Goal: Task Accomplishment & Management: Manage account settings

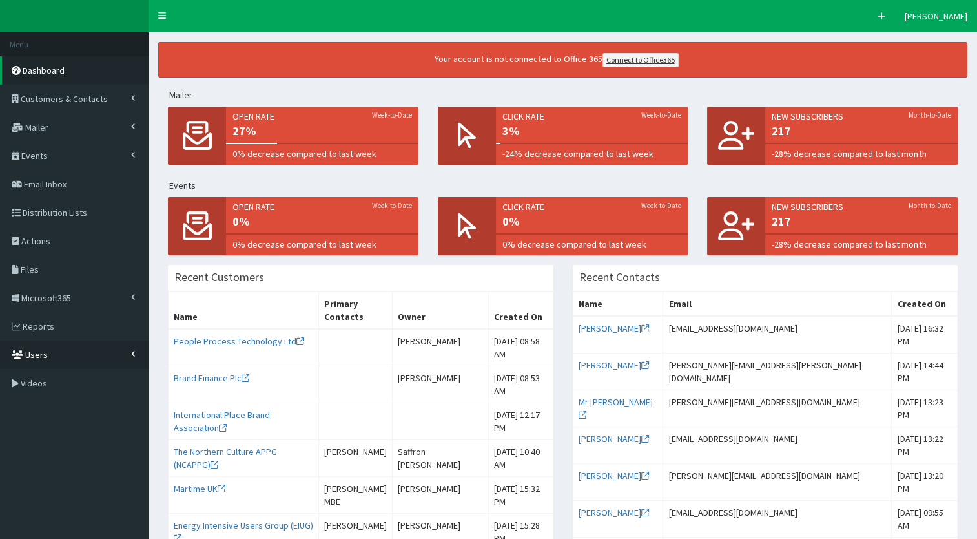
click at [88, 354] on link "Users" at bounding box center [74, 354] width 149 height 28
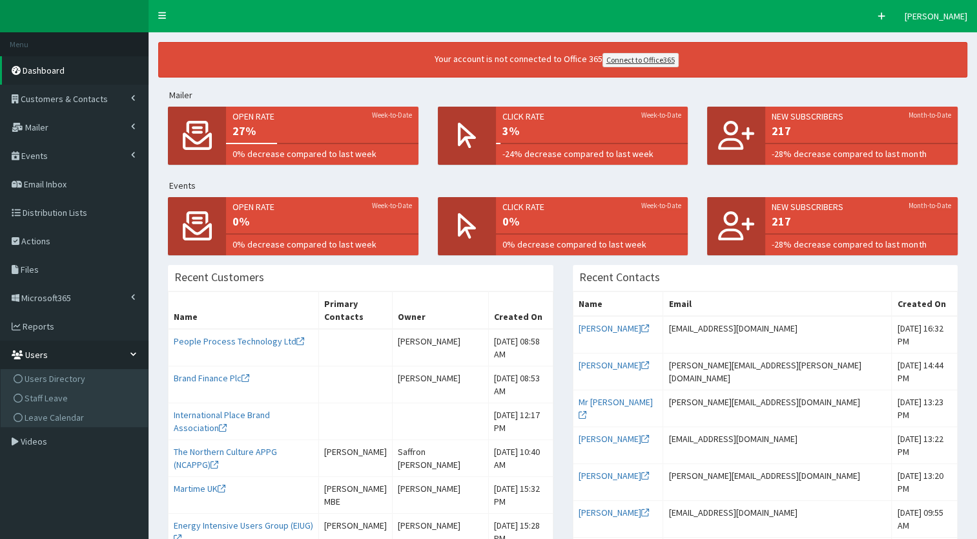
click at [88, 354] on link "Users" at bounding box center [74, 354] width 149 height 28
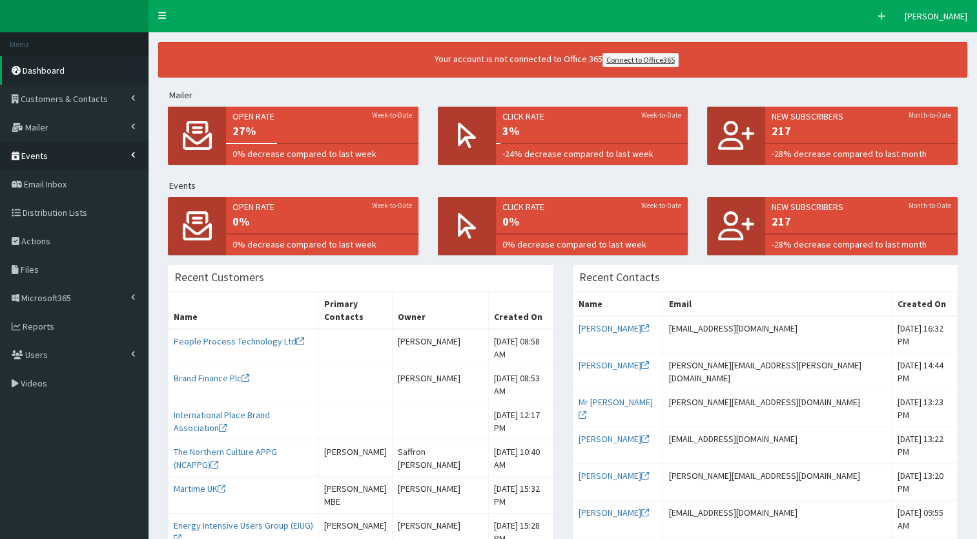
click at [116, 152] on link "Events" at bounding box center [74, 155] width 149 height 28
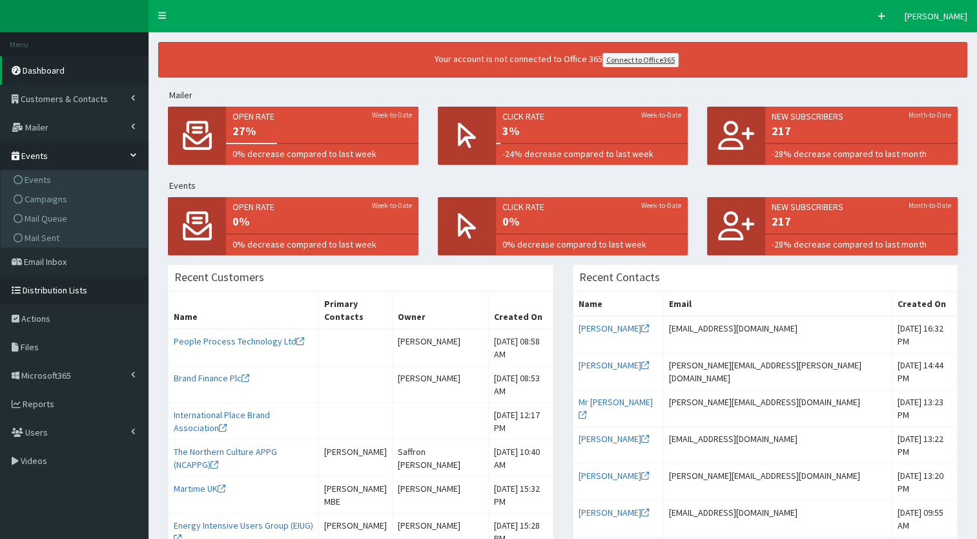
click at [75, 284] on span "Distribution Lists" at bounding box center [55, 290] width 65 height 12
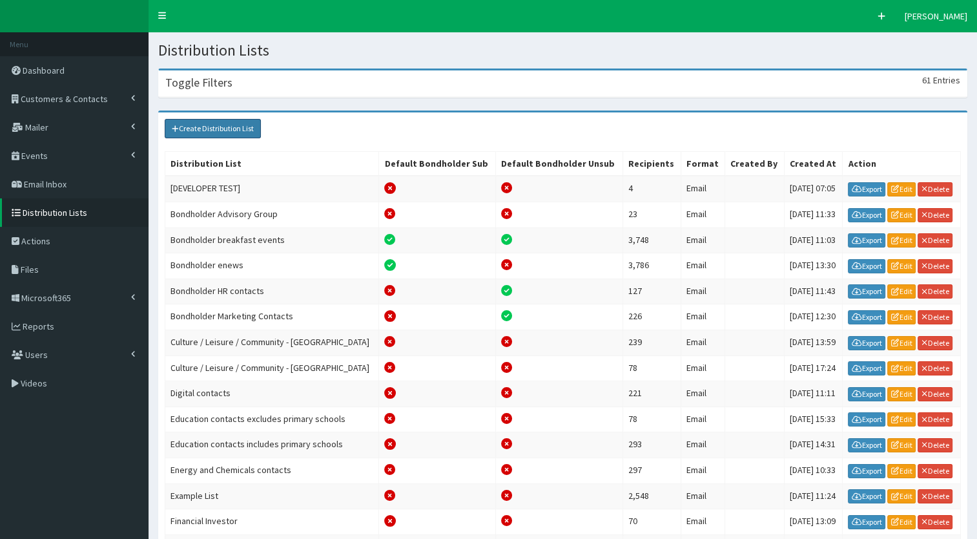
click at [187, 136] on link "Create Distribution List" at bounding box center [213, 128] width 96 height 19
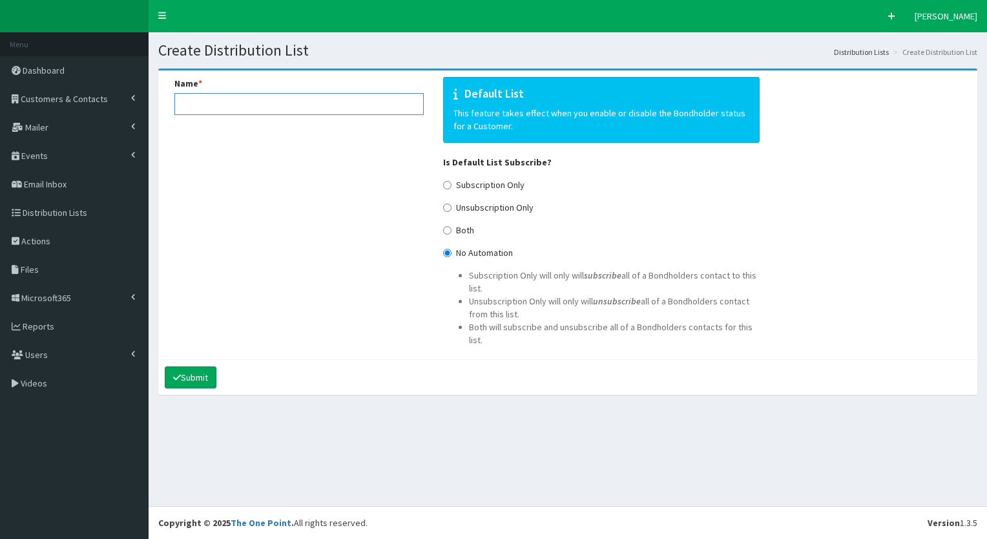
click at [212, 94] on input "Name *" at bounding box center [298, 104] width 249 height 22
click at [129, 149] on link "Events" at bounding box center [74, 155] width 149 height 28
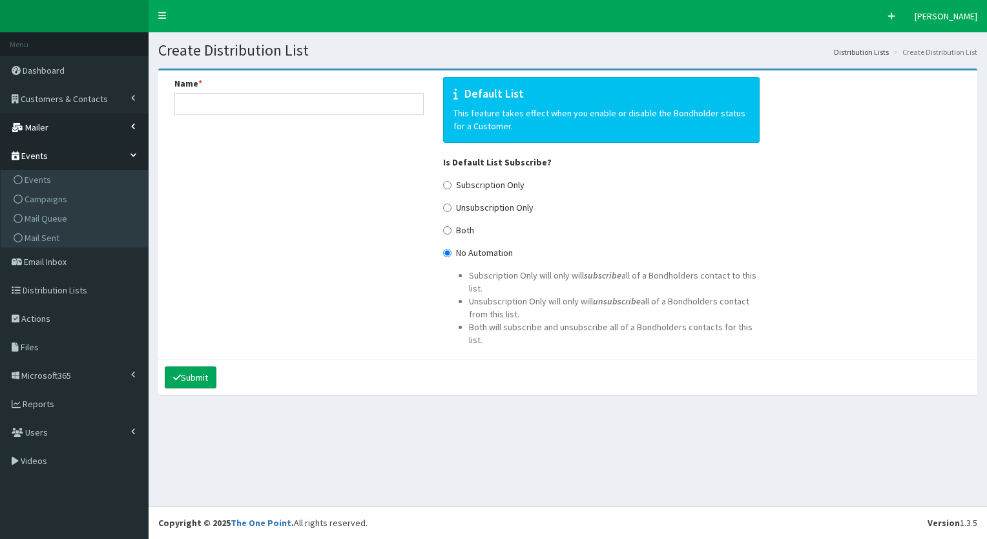
click at [132, 138] on link "Mailer" at bounding box center [74, 127] width 149 height 28
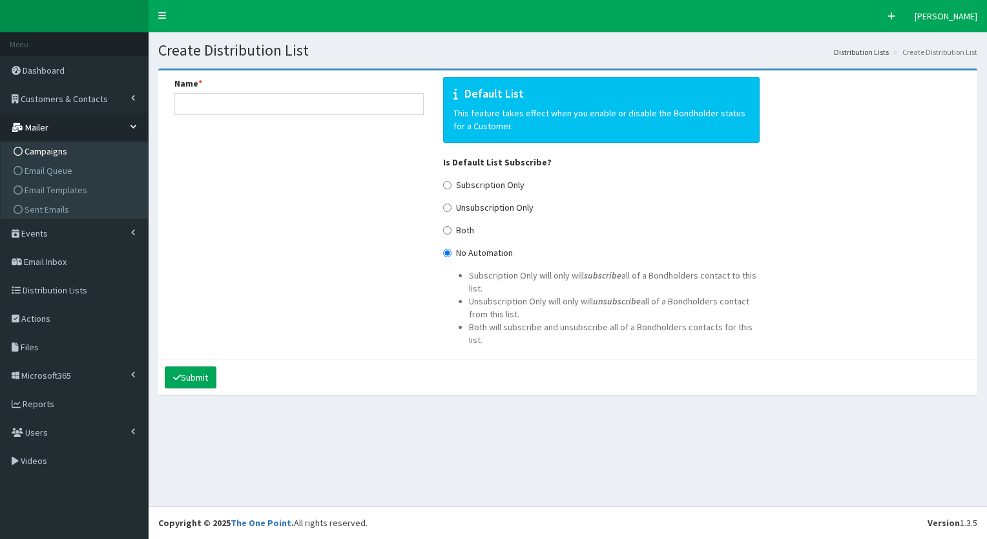
click at [76, 143] on link "Campaigns" at bounding box center [76, 150] width 144 height 19
click at [49, 185] on span "Email Templates" at bounding box center [56, 190] width 63 height 12
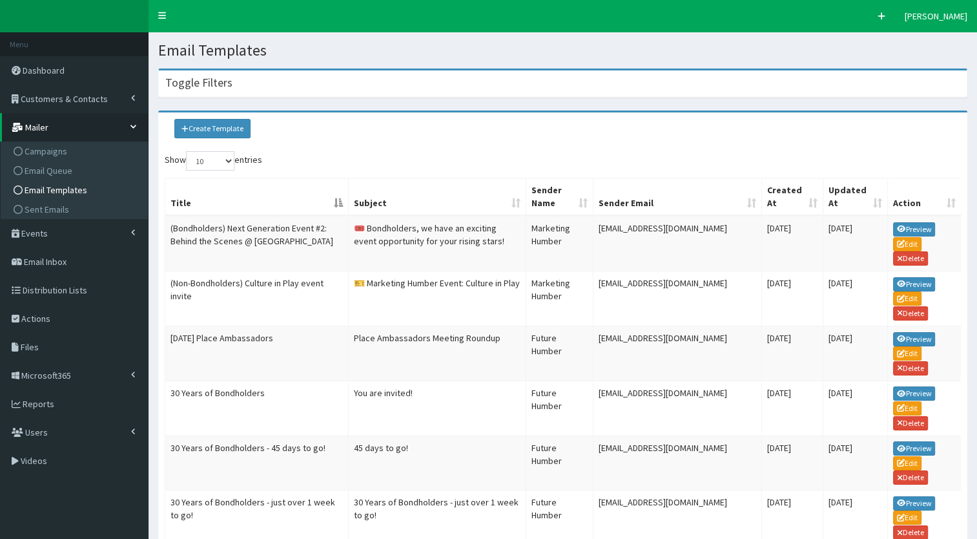
click at [310, 93] on div "Toggle Filters" at bounding box center [563, 83] width 808 height 26
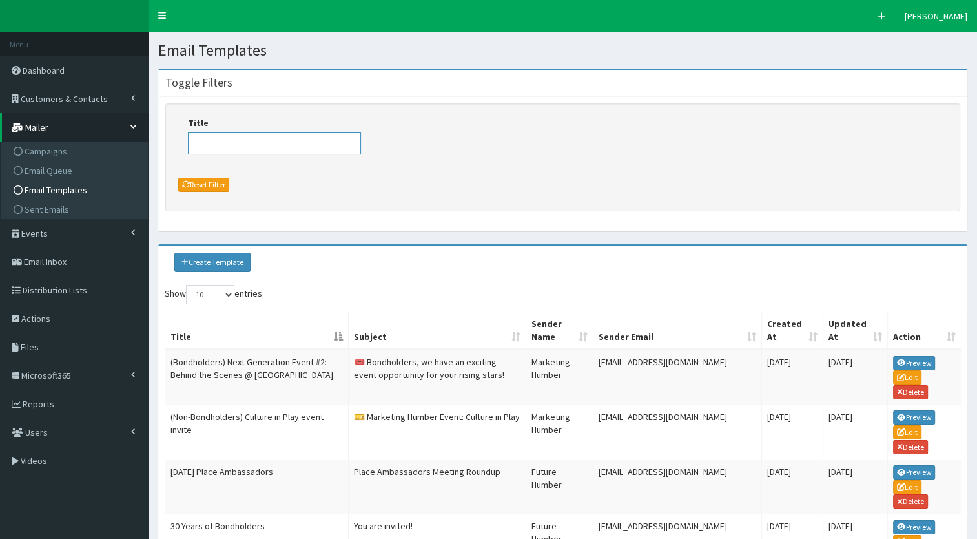
click at [282, 143] on input "Title" at bounding box center [274, 143] width 173 height 22
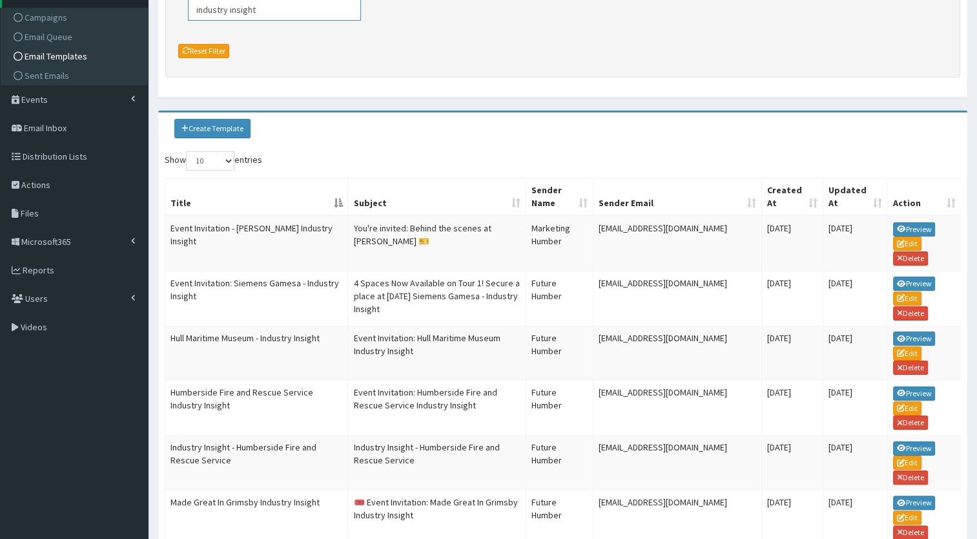
scroll to position [142, 0]
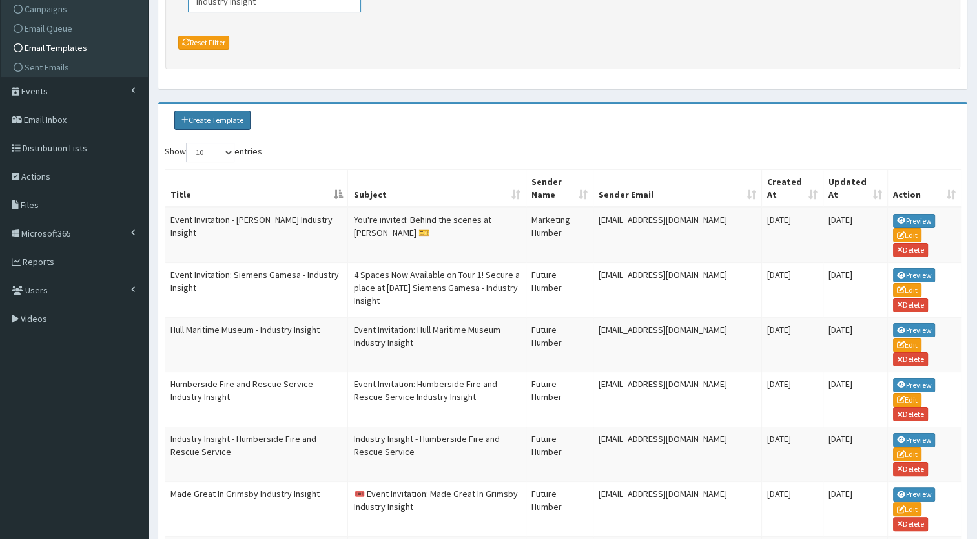
type input "industry insight"
click at [186, 119] on icon at bounding box center [185, 120] width 7 height 8
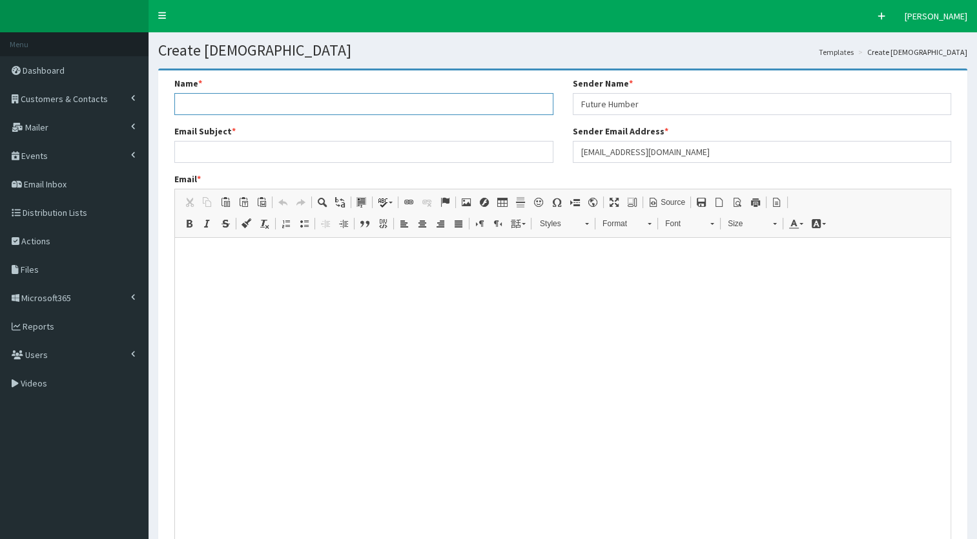
click at [205, 109] on input "Name *" at bounding box center [363, 104] width 379 height 22
click at [205, 109] on input "Industry Insight - The Deep" at bounding box center [363, 104] width 379 height 22
type input "Industry Insight - The Deep"
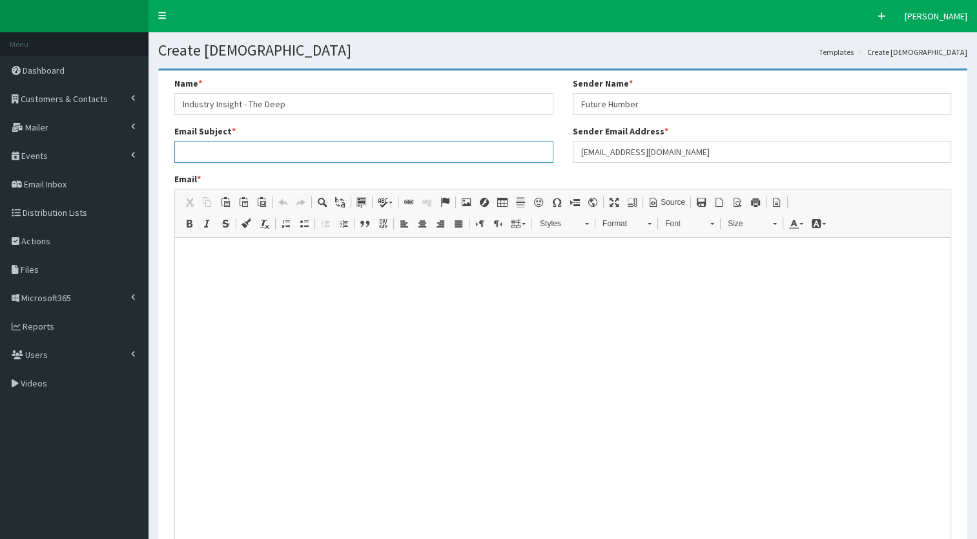
click at [194, 152] on input "Email Subject *" at bounding box center [363, 152] width 379 height 22
paste input "Industry Insight - The Deep"
type input "Industry Insight - The Deep"
click at [249, 270] on html at bounding box center [563, 254] width 776 height 32
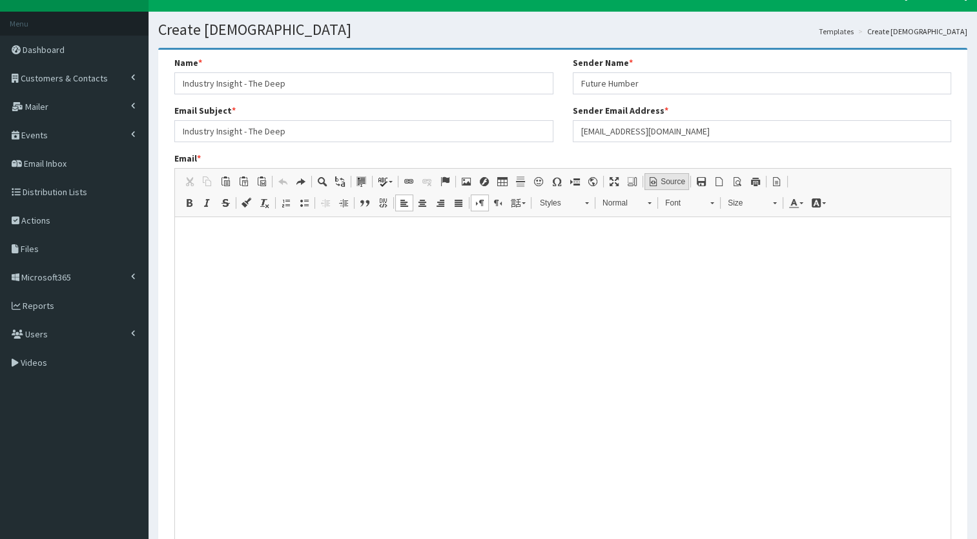
click at [659, 176] on span "Source" at bounding box center [672, 181] width 26 height 11
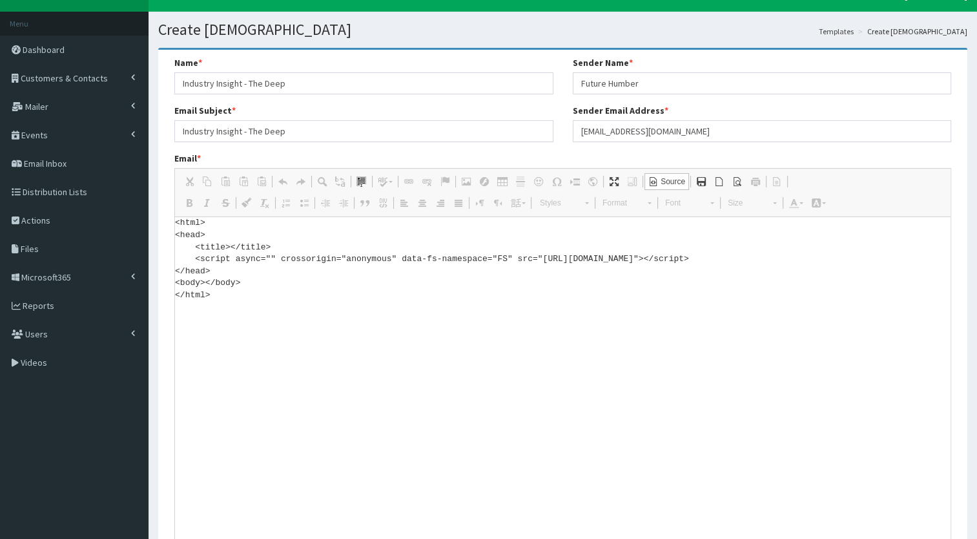
click at [284, 333] on textarea "<html> <head> <title></title> <script async="" crossorigin="anonymous" data-fs-…" at bounding box center [563, 378] width 776 height 323
drag, startPoint x: 284, startPoint y: 333, endPoint x: 167, endPoint y: 197, distance: 179.5
click at [167, 197] on div "Email * <html> <head> <title></title> <script async="" crossorigin="anonymous" …" at bounding box center [563, 360] width 796 height 416
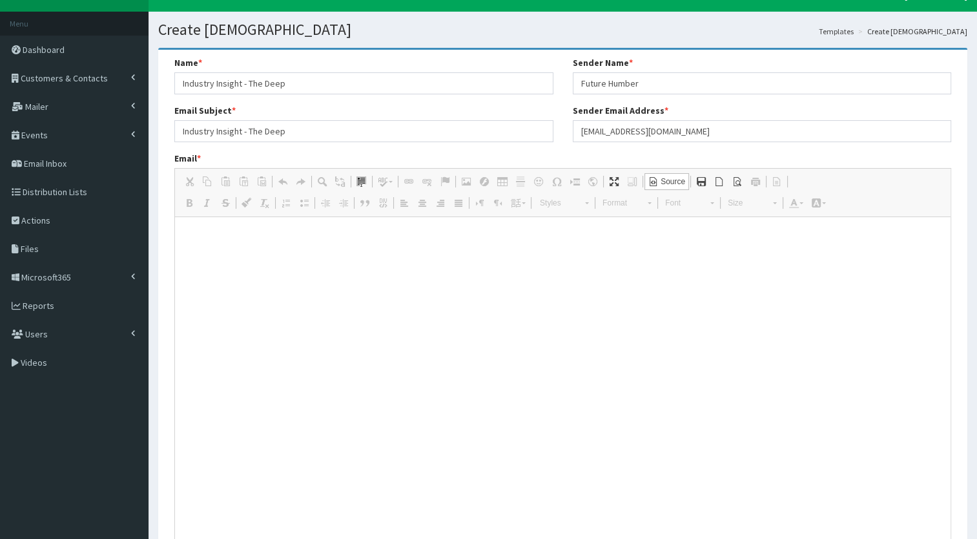
paste textarea "<!DOCTYPE html> <html xmlns:v="urn:schemas-microsoft-com:vml" xmlns:o="urn:sche…"
type textarea "<!DOCTYPE html> <html xmlns:v="urn:schemas-microsoft-com:vml" xmlns:o="urn:sche…"
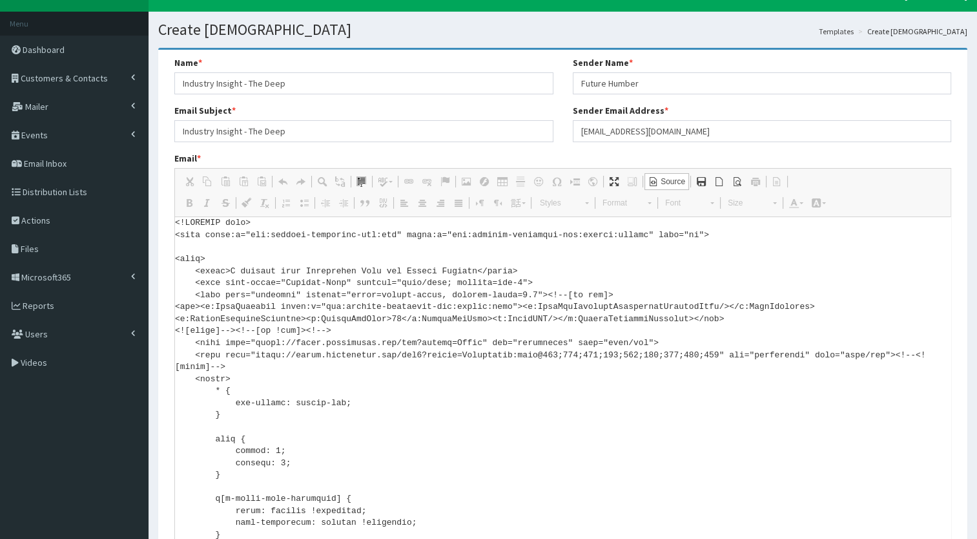
scroll to position [5791, 0]
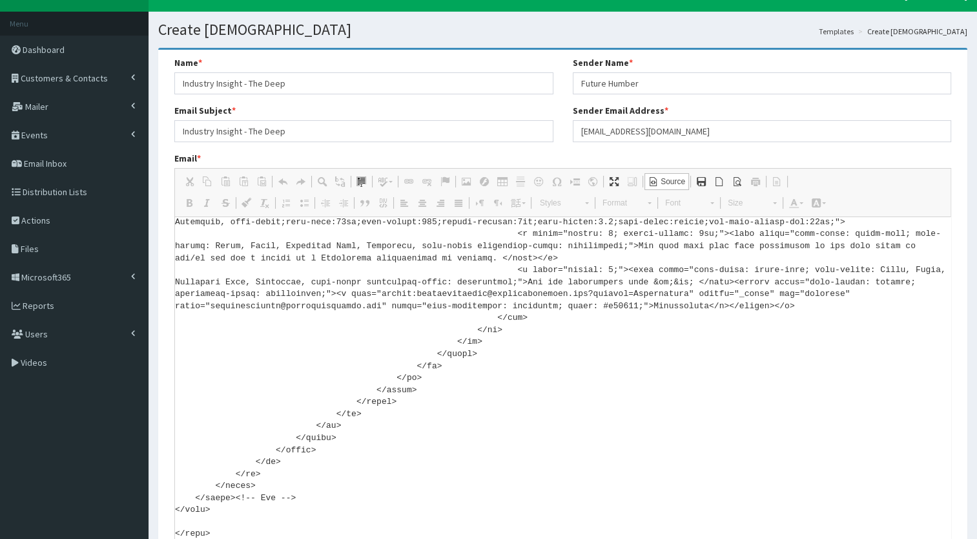
click at [669, 174] on link "Source" at bounding box center [667, 181] width 45 height 17
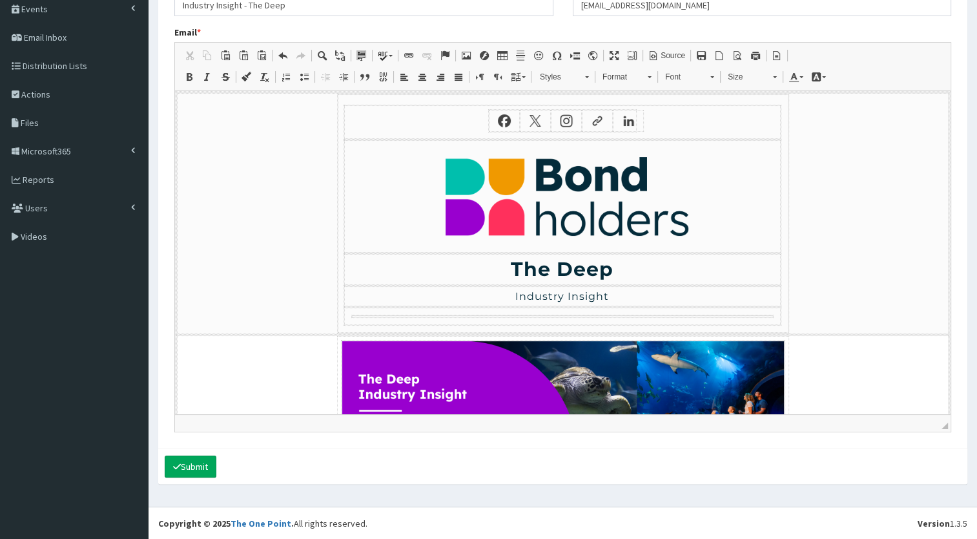
scroll to position [0, 0]
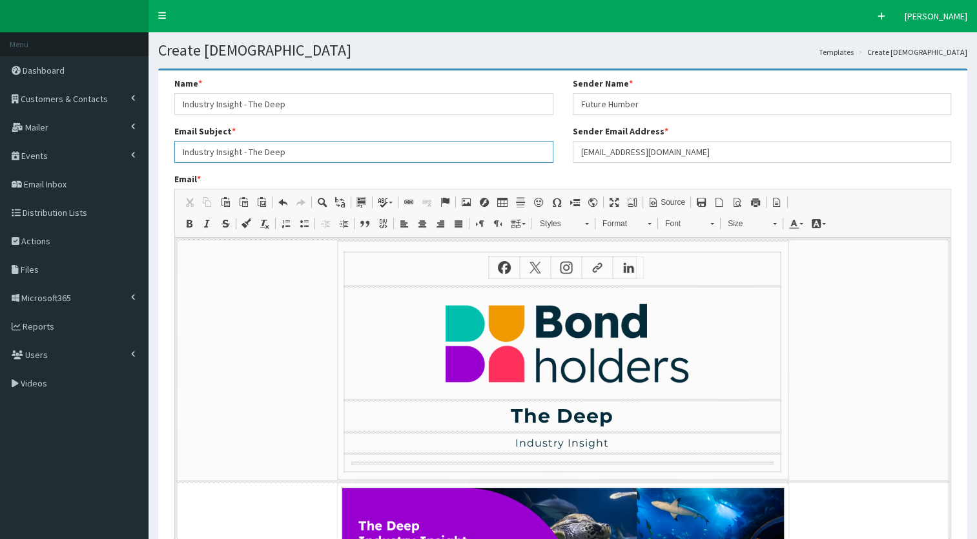
click at [306, 156] on input "Industry Insight - The Deep" at bounding box center [363, 152] width 379 height 22
drag, startPoint x: 76, startPoint y: 209, endPoint x: 121, endPoint y: 122, distance: 97.7
click at [459, 154] on input "Industry Insight - The Deep" at bounding box center [363, 152] width 379 height 22
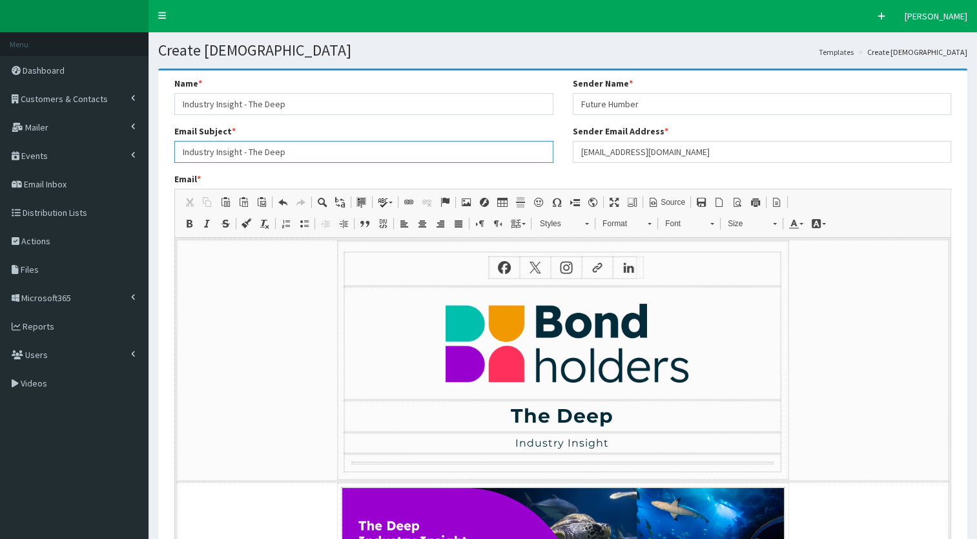
click at [459, 154] on input "Industry Insight - The Deep" at bounding box center [363, 152] width 379 height 22
paste input "Event Invitation: Hull Maritime Museum Industry Insight"
drag, startPoint x: 459, startPoint y: 154, endPoint x: 323, endPoint y: 147, distance: 135.8
click at [323, 147] on input "Event Invitation: Hull Maritime Museum Industry Insight" at bounding box center [363, 152] width 379 height 22
click at [327, 151] on input "Event Invitation: Hull Maritime Museum Industry Insight" at bounding box center [363, 152] width 379 height 22
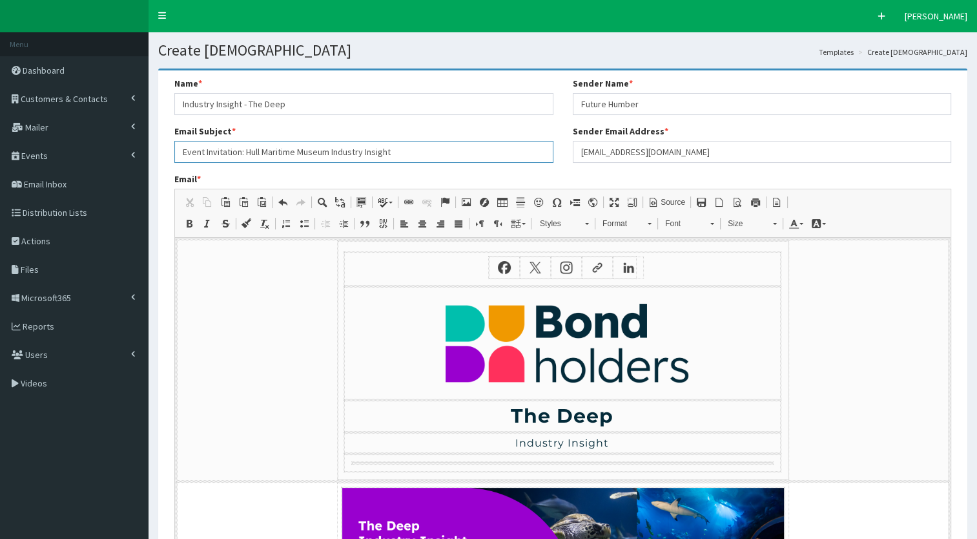
drag, startPoint x: 331, startPoint y: 151, endPoint x: 247, endPoint y: 152, distance: 84.0
click at [247, 152] on input "Event Invitation: Hull Maritime Museum Industry Insight" at bounding box center [363, 152] width 379 height 22
click at [200, 141] on input "Event Invitation: The Deep Industry Insight" at bounding box center [363, 152] width 379 height 22
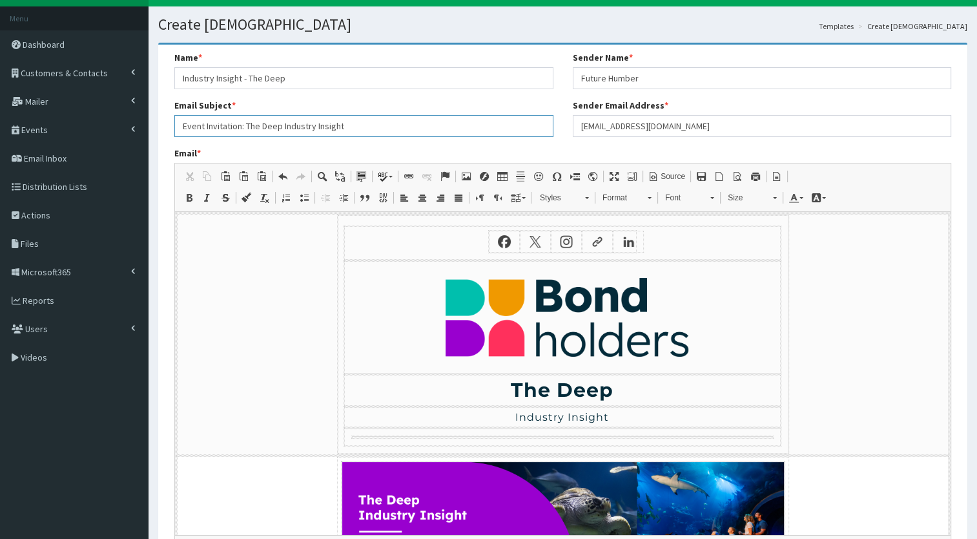
scroll to position [26, 0]
type input "Event Invitation: The Deep Industry Insight"
click at [262, 106] on div "Email Subject * Event Invitation: The Deep Industry Insight" at bounding box center [363, 118] width 379 height 38
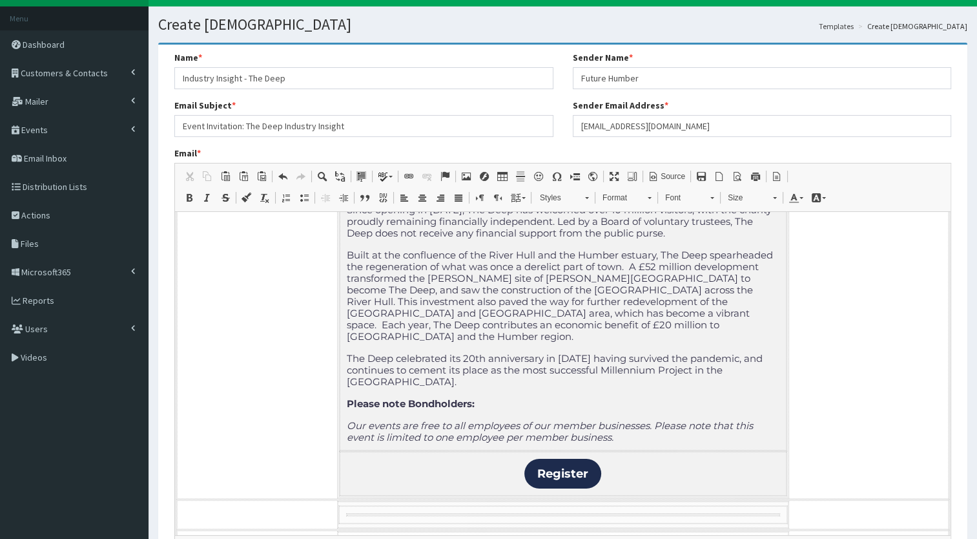
scroll to position [147, 0]
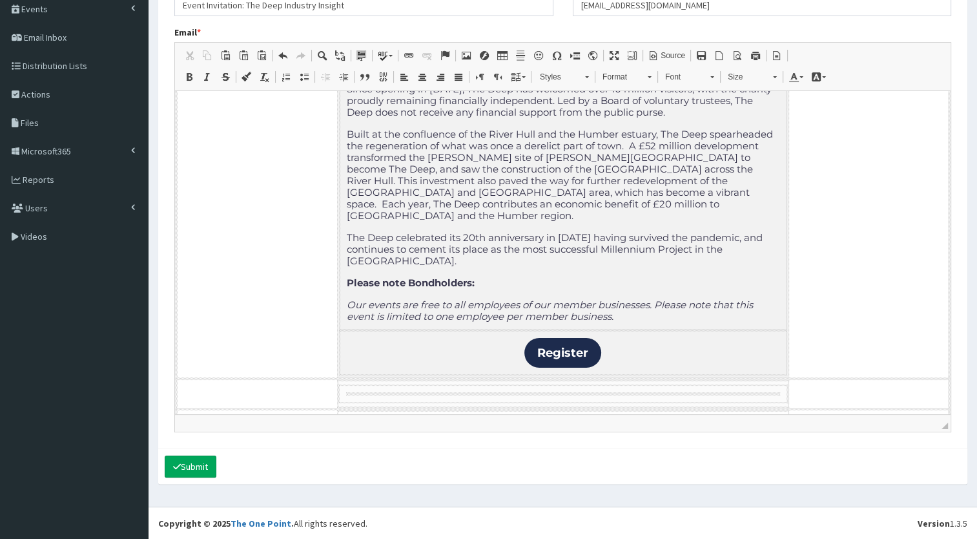
click at [360, 497] on section "Name * Industry Insight - The Deep Email Subject * Event Invitation: The Deep I…" at bounding box center [563, 209] width 829 height 594
click at [348, 459] on div "Submit" at bounding box center [562, 466] width 809 height 36
click at [194, 459] on button "Submit" at bounding box center [191, 466] width 52 height 22
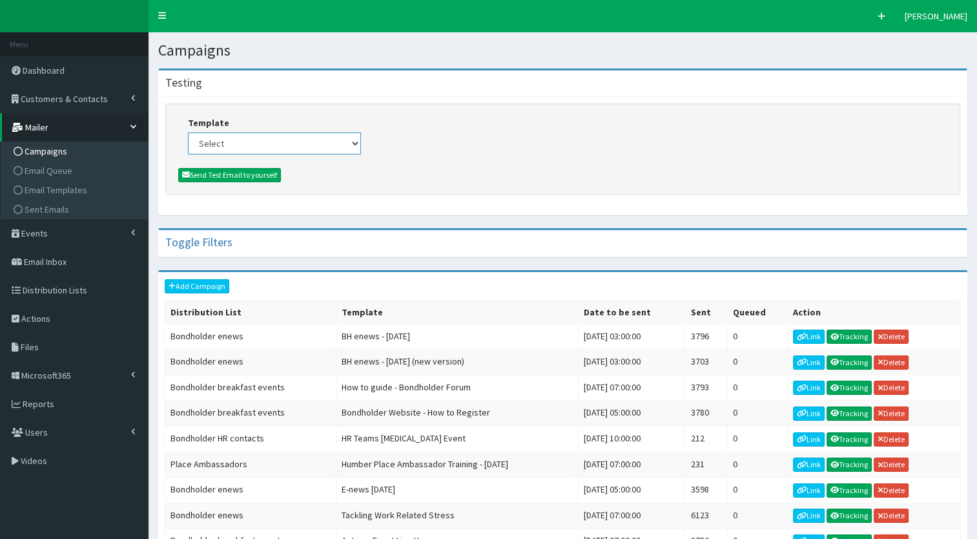
click at [295, 140] on select "Select (Bondholders) Next Generation Event #2: Behind the Scenes @ Paragon Arca…" at bounding box center [274, 143] width 173 height 22
click at [330, 239] on div "Toggle Filters" at bounding box center [563, 243] width 808 height 26
click at [319, 242] on div "Toggle Filters" at bounding box center [563, 243] width 808 height 26
click at [212, 239] on link "Toggle Filters" at bounding box center [198, 241] width 67 height 15
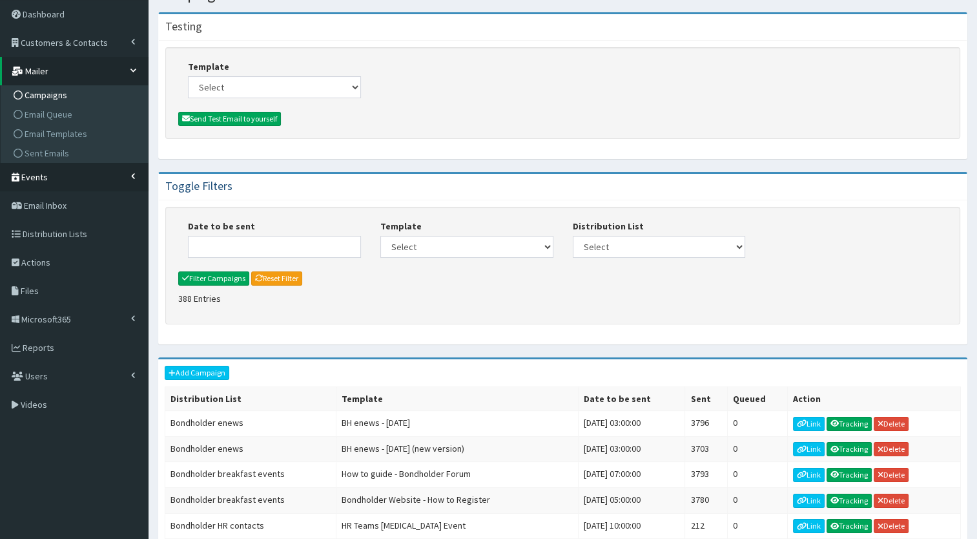
scroll to position [49, 0]
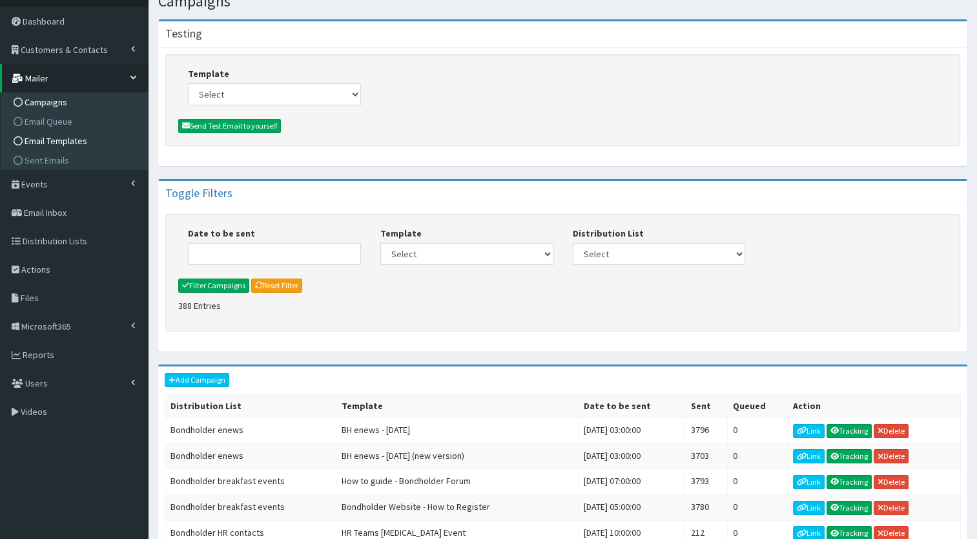
click at [32, 134] on link "Email Templates" at bounding box center [76, 140] width 144 height 19
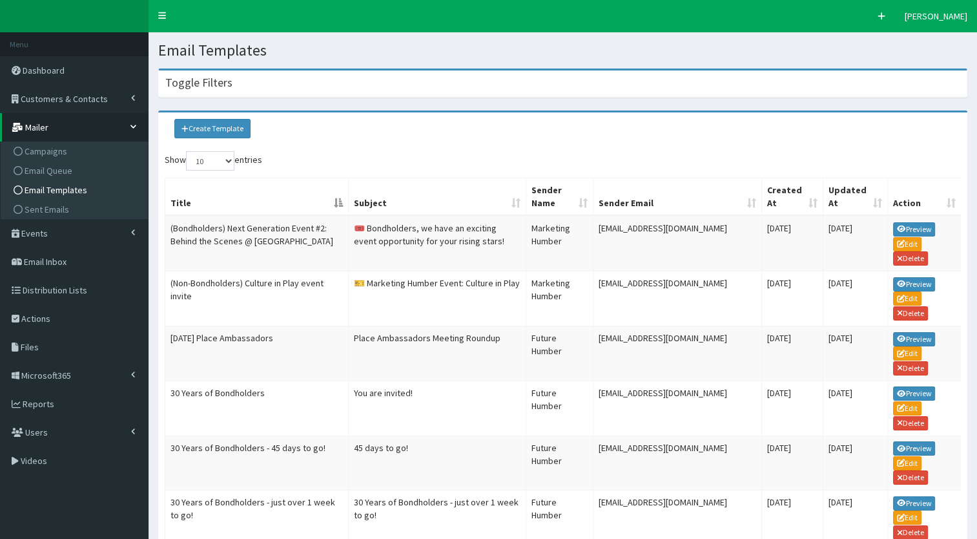
click at [264, 85] on div "Toggle Filters" at bounding box center [563, 83] width 808 height 26
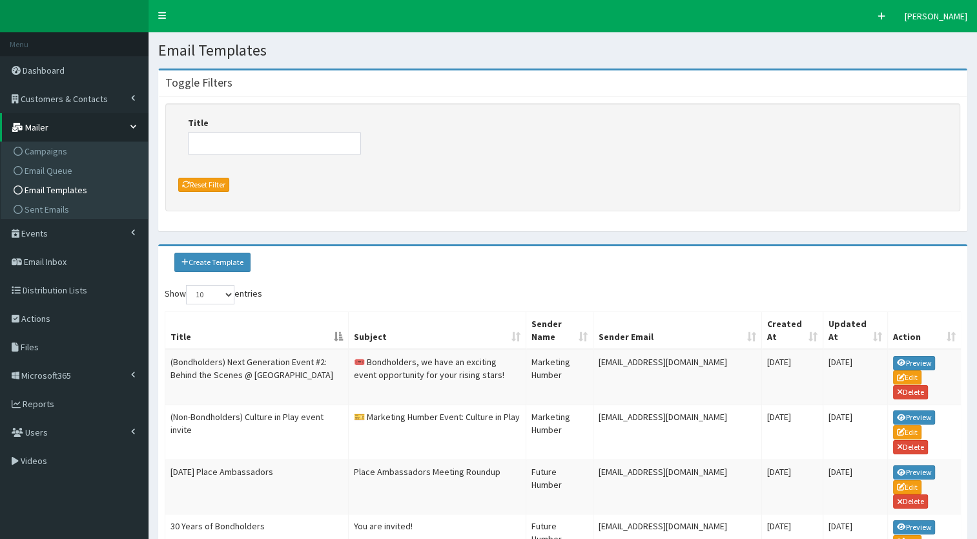
click at [278, 132] on div "Title" at bounding box center [274, 135] width 173 height 38
click at [269, 140] on input "Title" at bounding box center [274, 143] width 173 height 22
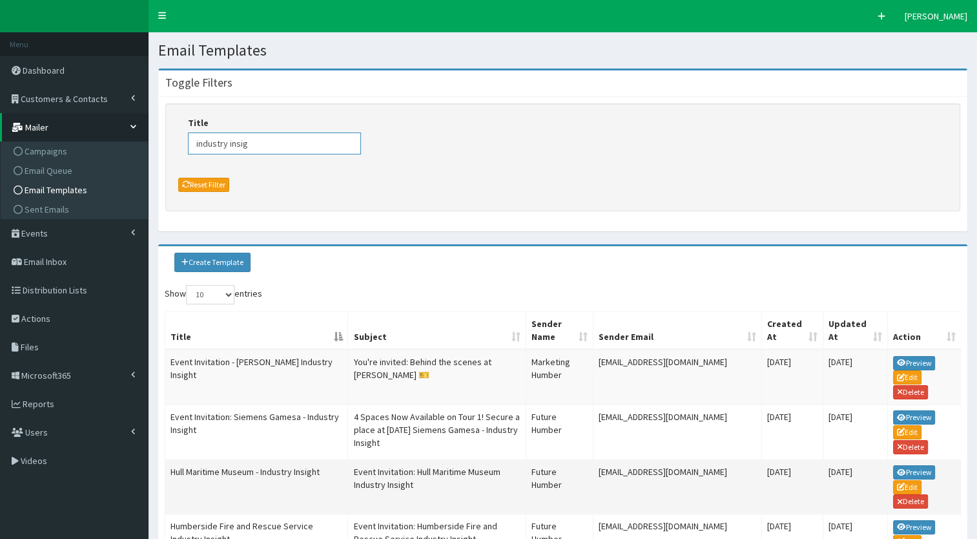
type input "industry insig"
drag, startPoint x: 428, startPoint y: 483, endPoint x: 348, endPoint y: 463, distance: 82.4
click at [348, 463] on td "Event Invitation: Hull Maritime Museum Industry Insight" at bounding box center [437, 486] width 178 height 55
copy td "Event Invitation: Hull Maritime Museum Industry Insight"
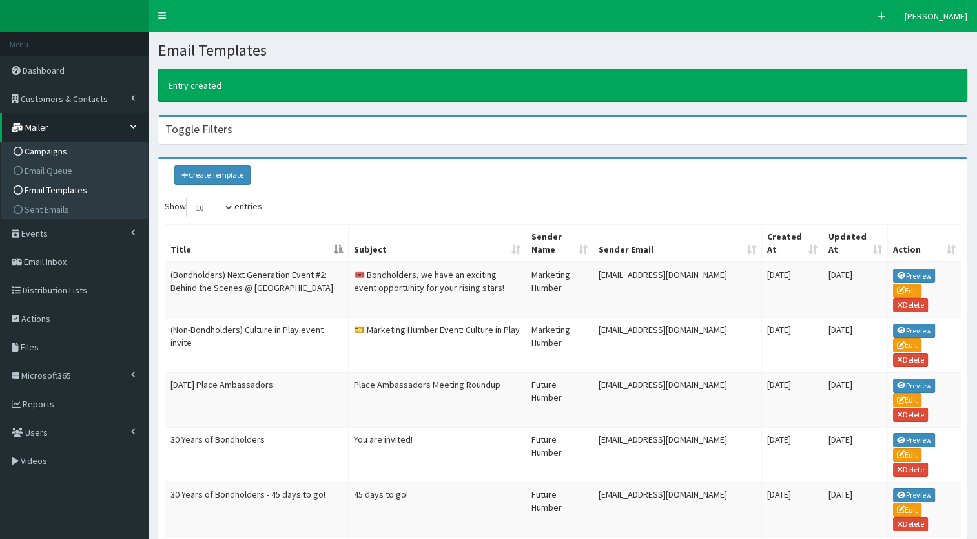
click at [15, 154] on icon at bounding box center [18, 151] width 9 height 9
click at [18, 149] on icon at bounding box center [18, 151] width 9 height 9
click at [280, 125] on div "Toggle Filters" at bounding box center [563, 130] width 808 height 26
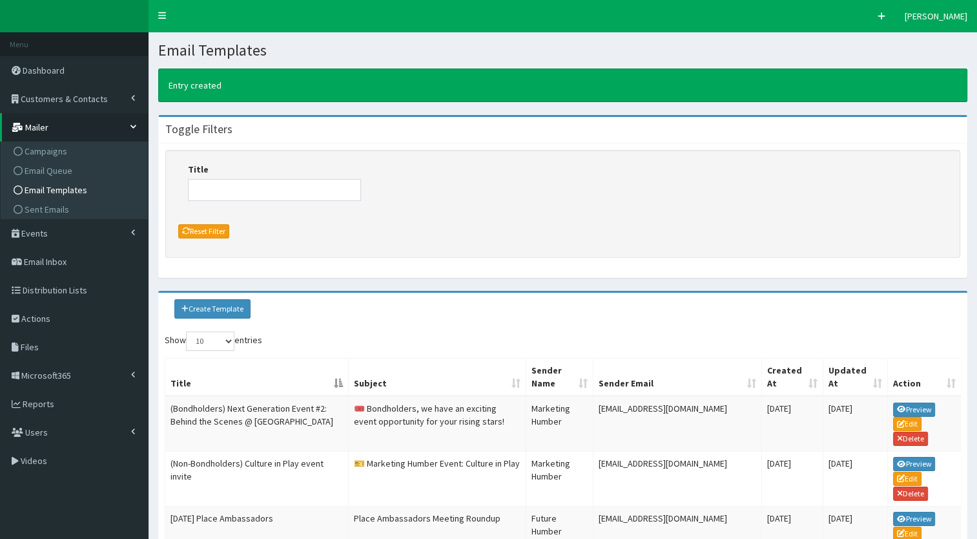
click at [280, 125] on div "Toggle Filters" at bounding box center [563, 130] width 808 height 26
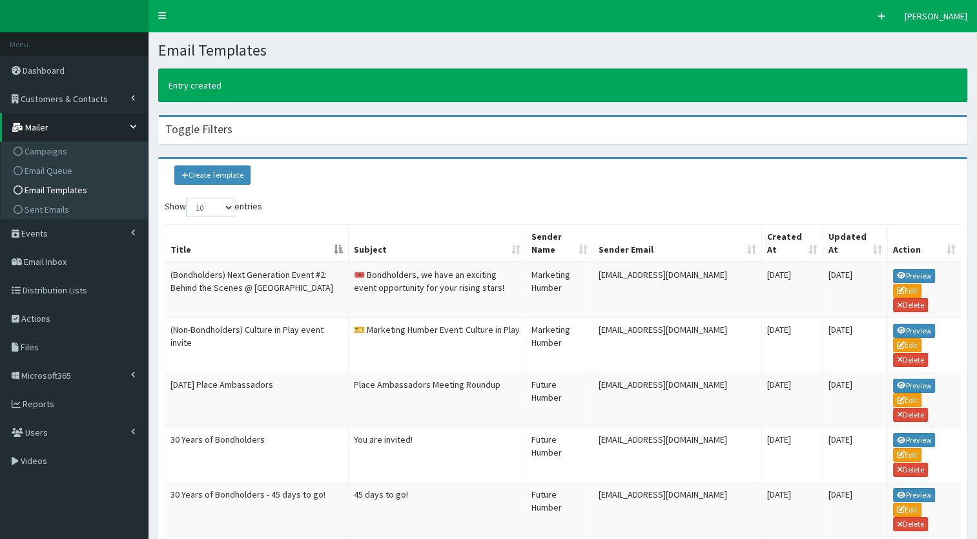
click at [280, 125] on div "Toggle Filters" at bounding box center [563, 130] width 808 height 26
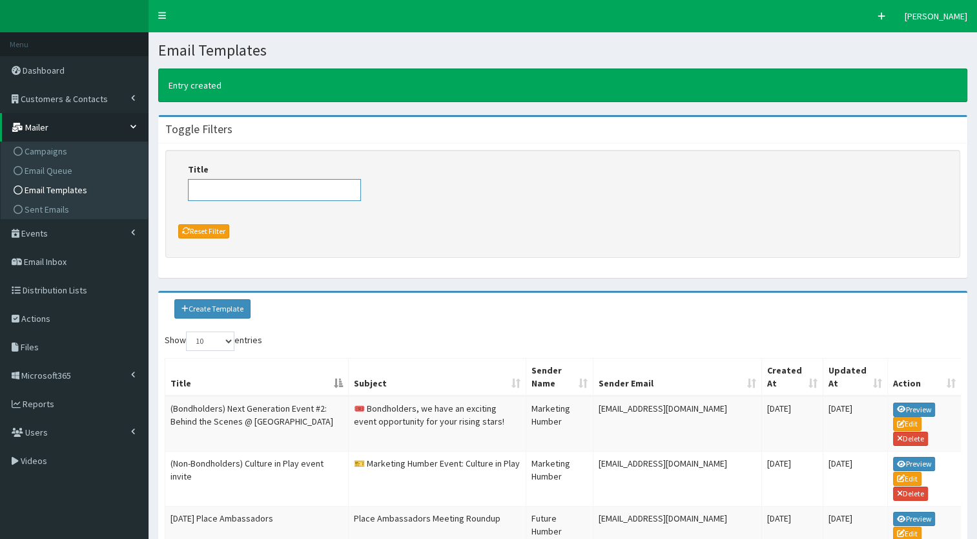
click at [269, 195] on input "Title" at bounding box center [274, 190] width 173 height 22
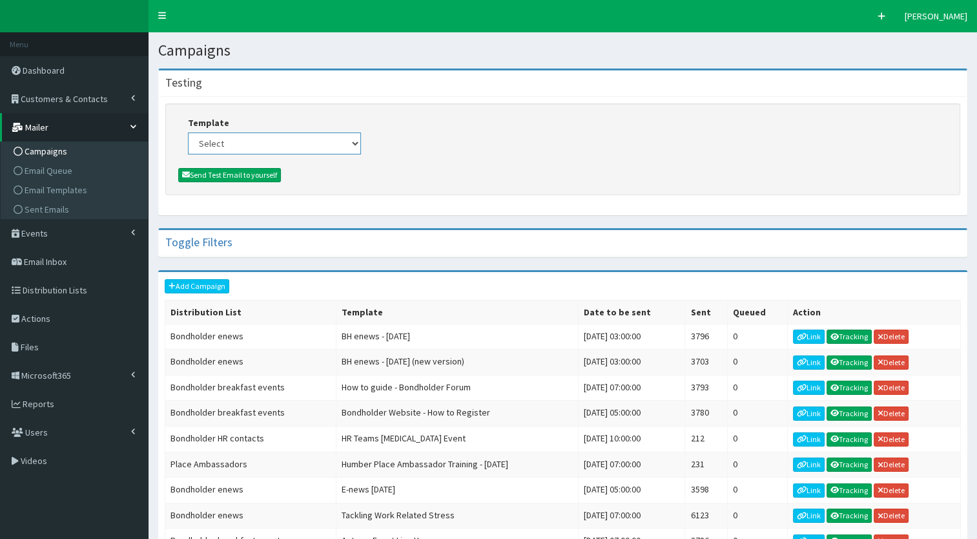
click at [271, 134] on select "Select (Bondholders) Next Generation Event #2: Behind the Scenes @ Paragon Arca…" at bounding box center [274, 143] width 173 height 22
click at [634, 109] on form "Template Select (Bondholders) Next Generation Event #2: Behind the Scenes @ Par…" at bounding box center [562, 149] width 795 height 92
click at [220, 145] on select "Select (Bondholders) Next Generation Event #2: Behind the Scenes @ Paragon Arca…" at bounding box center [274, 143] width 173 height 22
click at [151, 180] on section "Testing Template Select (Bondholders) Next Generation Event #2: Behind the Scen…" at bounding box center [563, 430] width 829 height 742
click at [65, 191] on span "Email Templates" at bounding box center [56, 190] width 63 height 12
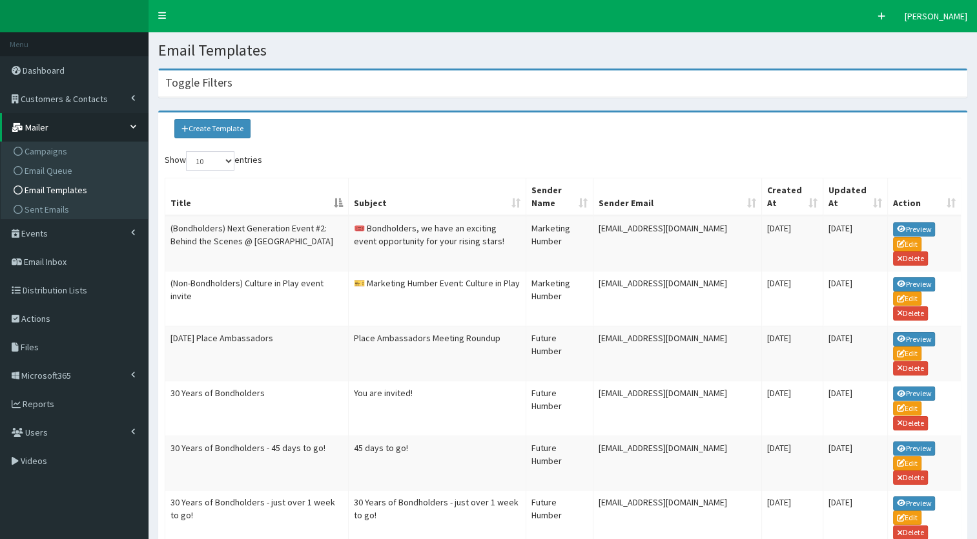
click at [313, 83] on div "Toggle Filters" at bounding box center [563, 83] width 808 height 26
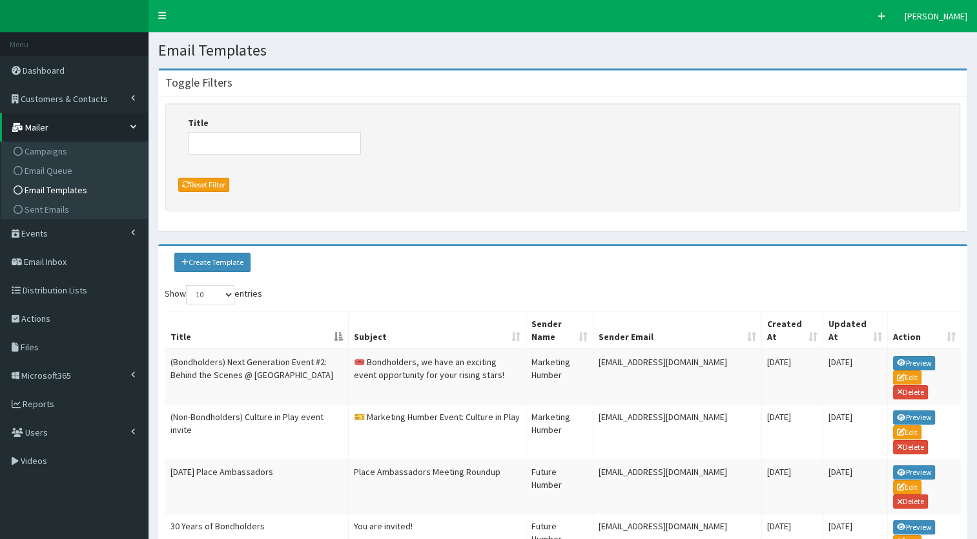
click at [291, 130] on div "Title" at bounding box center [274, 135] width 173 height 38
drag, startPoint x: 278, startPoint y: 156, endPoint x: 279, endPoint y: 141, distance: 15.5
click at [279, 141] on div "Title" at bounding box center [274, 140] width 192 height 48
click at [279, 141] on input "Title" at bounding box center [274, 143] width 173 height 22
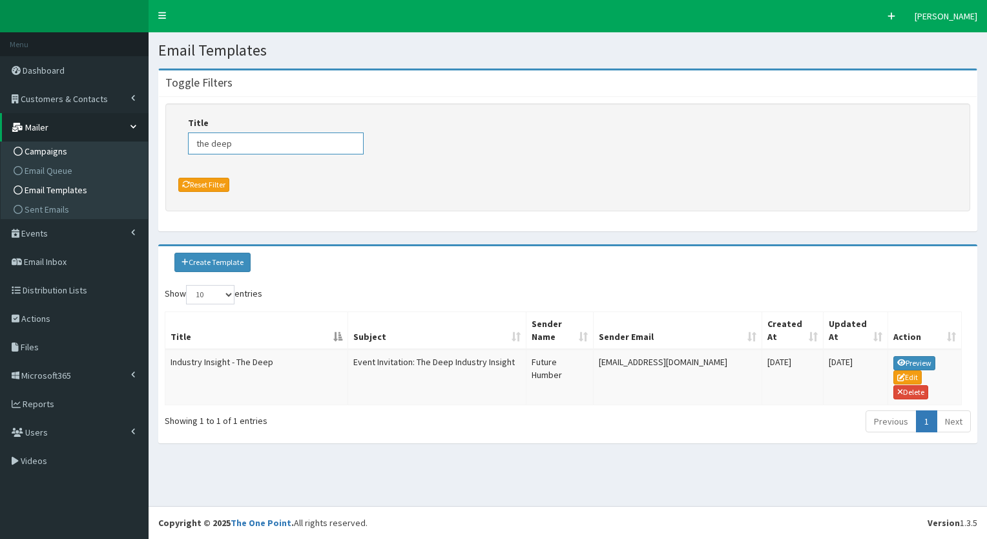
type input "the deep"
click at [41, 154] on span "Campaigns" at bounding box center [46, 151] width 43 height 12
click at [17, 147] on icon at bounding box center [18, 151] width 9 height 9
click at [74, 146] on link "Campaigns" at bounding box center [76, 150] width 144 height 19
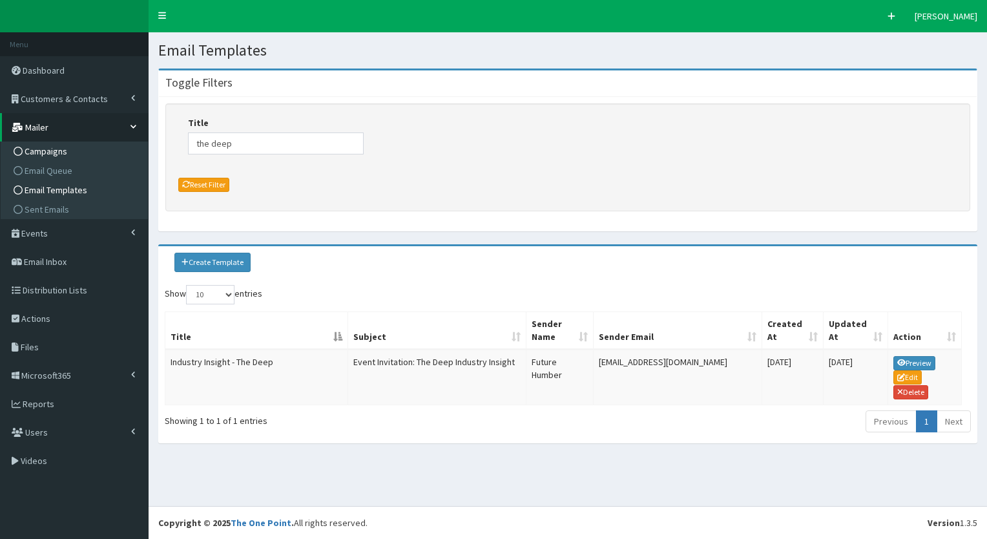
click at [74, 146] on link "Campaigns" at bounding box center [76, 150] width 144 height 19
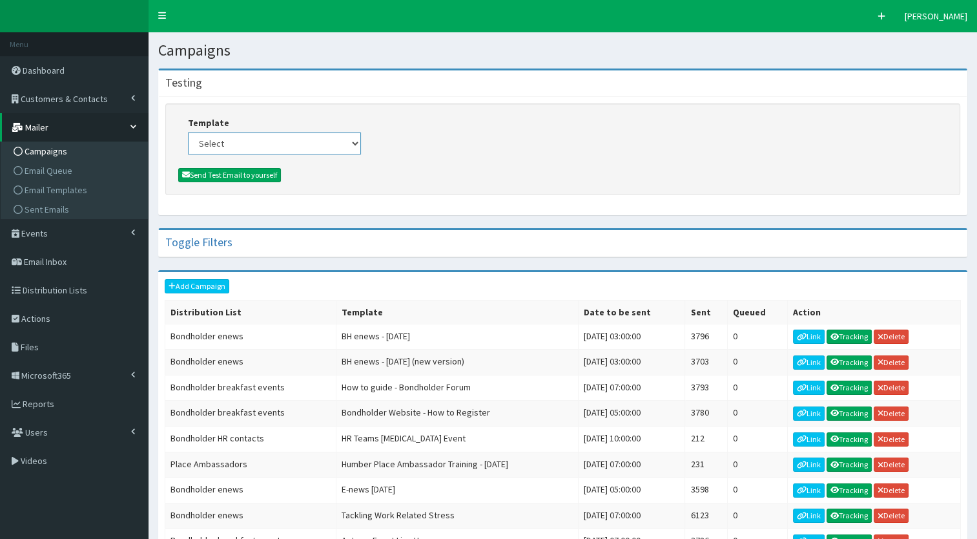
click at [300, 142] on select "Select (Bondholders) Next Generation Event #2: Behind the Scenes @ Paragon Arca…" at bounding box center [274, 143] width 173 height 22
select select "439"
click at [188, 132] on select "Select (Bondholders) Next Generation Event #2: Behind the Scenes @ Paragon Arca…" at bounding box center [274, 143] width 173 height 22
click at [378, 151] on div "Template Select (Bondholders) Next Generation Event #2: Behind the Scenes @ Par…" at bounding box center [562, 135] width 769 height 38
click at [269, 180] on button "Send Test Email to yourself" at bounding box center [229, 175] width 103 height 14
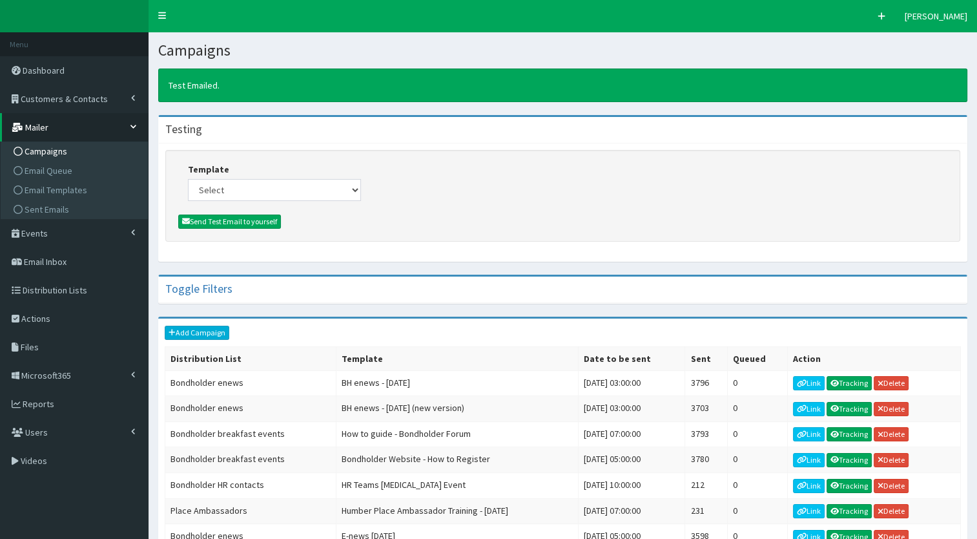
click at [198, 332] on link "Add Campaign" at bounding box center [197, 333] width 65 height 14
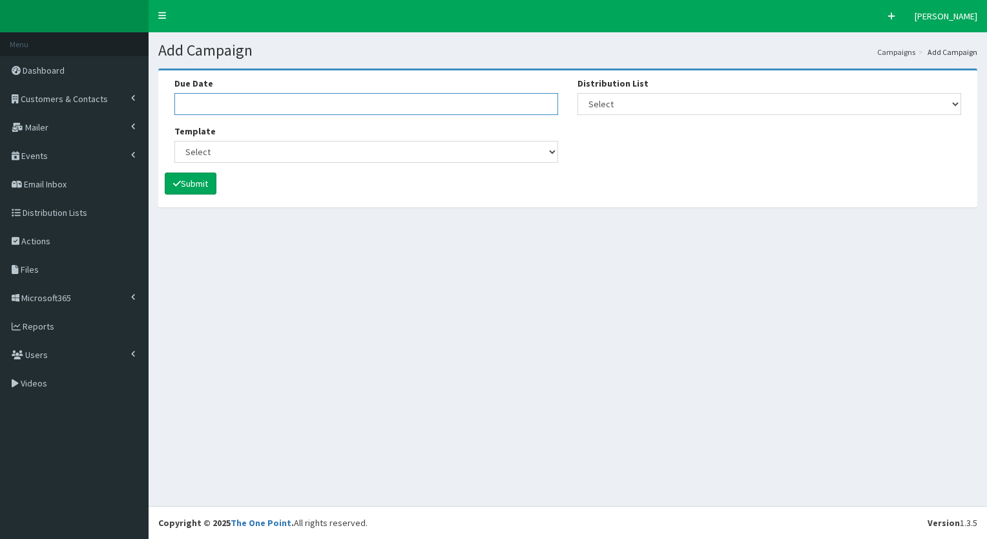
click at [246, 96] on input "Due Date" at bounding box center [366, 104] width 384 height 22
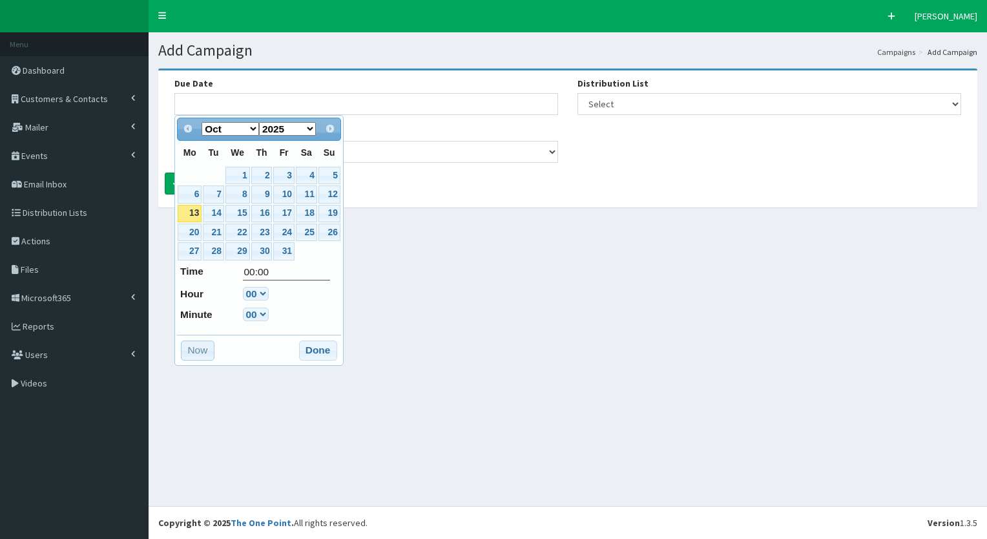
click at [207, 351] on button "Now" at bounding box center [197, 350] width 33 height 21
type input "[DATE] 10:42"
select select "10"
select select "42"
click at [327, 355] on button "Done" at bounding box center [318, 350] width 38 height 21
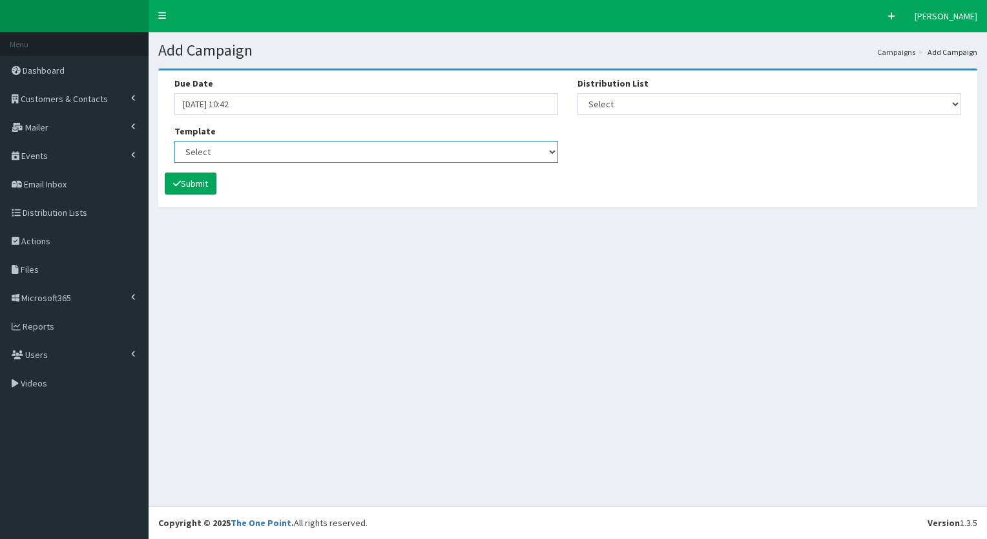
click at [278, 159] on select "Select (Bondholders) Next Generation Event #2: Behind the Scenes @ Paragon Arca…" at bounding box center [366, 152] width 384 height 22
select select "439"
click at [174, 141] on select "Select (Bondholders) Next Generation Event #2: Behind the Scenes @ Paragon Arca…" at bounding box center [366, 152] width 384 height 22
click at [593, 88] on label "Distribution List" at bounding box center [612, 83] width 71 height 13
click at [593, 93] on select "Select [DEVELOPER TEST] Bondholder Advisory Group Bondholder breakfast events B…" at bounding box center [769, 104] width 384 height 22
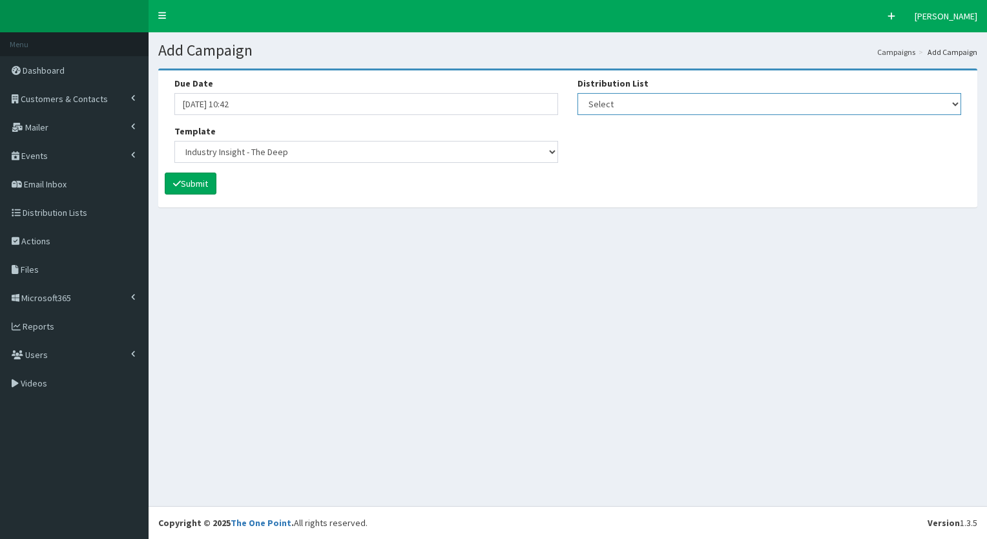
click at [596, 99] on select "Select [DEVELOPER TEST] Bondholder Advisory Group Bondholder breakfast events B…" at bounding box center [769, 104] width 384 height 22
select select "99"
click at [577, 93] on select "Select [DEVELOPER TEST] Bondholder Advisory Group Bondholder breakfast events B…" at bounding box center [769, 104] width 384 height 22
click at [592, 159] on div "Due Date 13-10-2025 10:42 Template Select (Bondholders) Next Generation Event #…" at bounding box center [568, 125] width 806 height 96
click at [430, 196] on div "Due Date 13-10-2025 10:42 Template Select (Bondholders) Next Generation Event #…" at bounding box center [567, 138] width 819 height 137
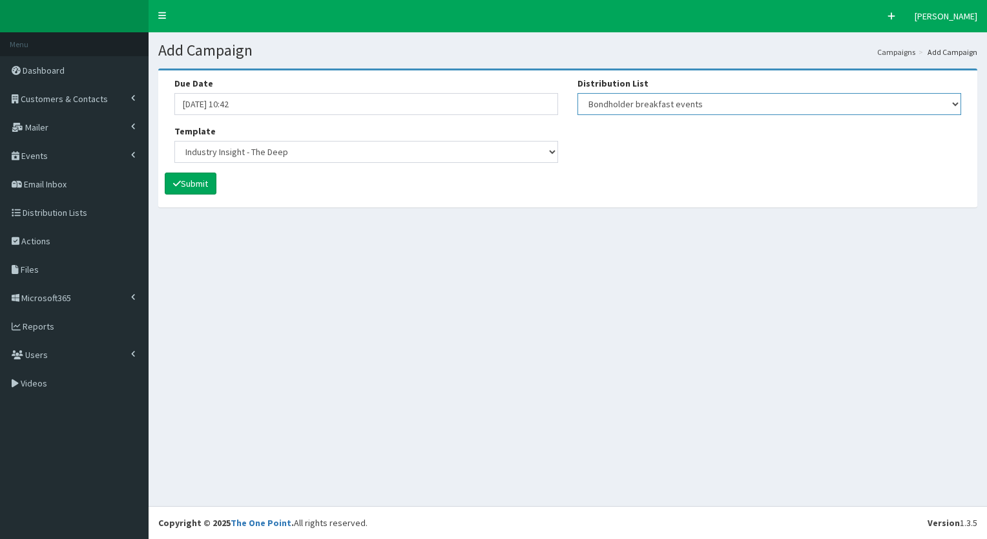
click at [646, 107] on select "Select [DEVELOPER TEST] Bondholder Advisory Group Bondholder breakfast events B…" at bounding box center [769, 104] width 384 height 22
click at [175, 187] on icon "submit" at bounding box center [177, 183] width 8 height 9
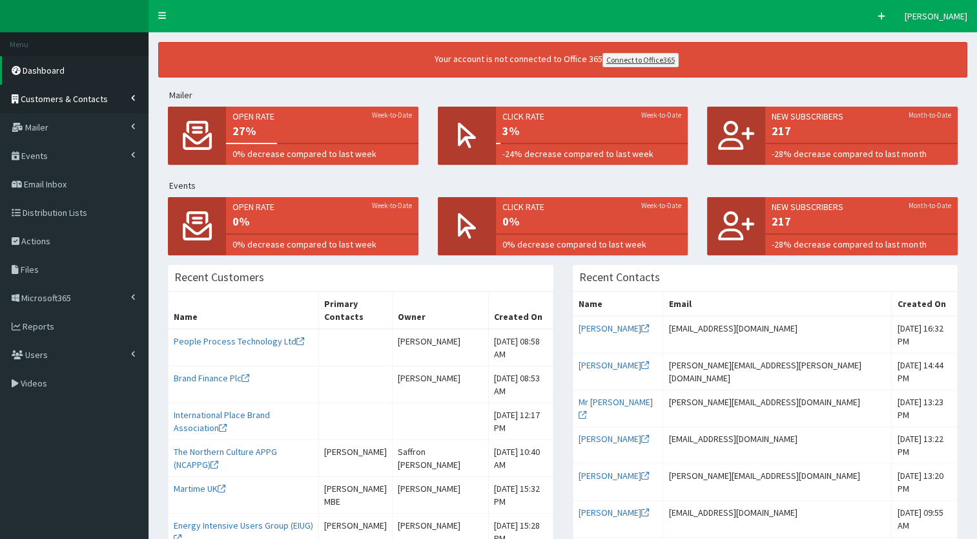
click at [129, 100] on link "Customers & Contacts" at bounding box center [74, 99] width 149 height 28
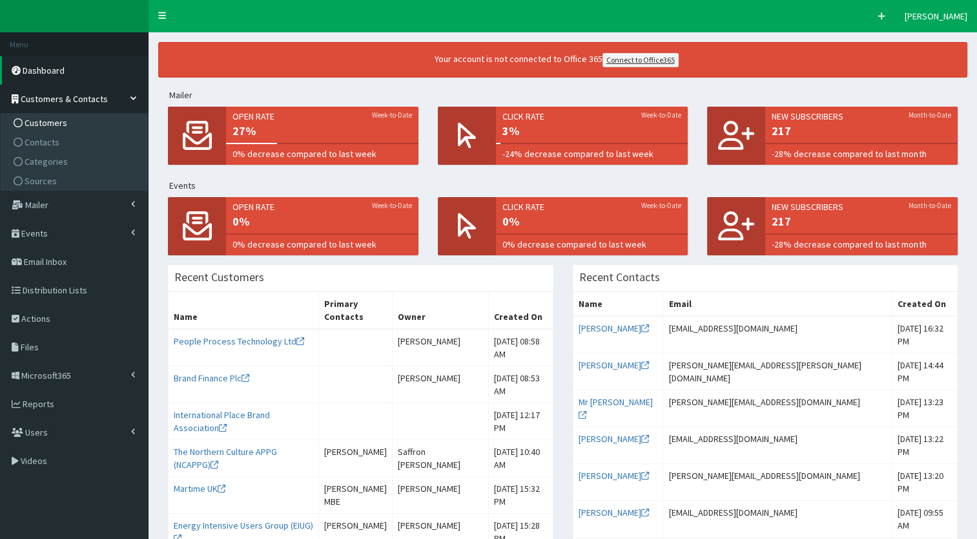
click at [63, 120] on span "Customers" at bounding box center [46, 123] width 43 height 12
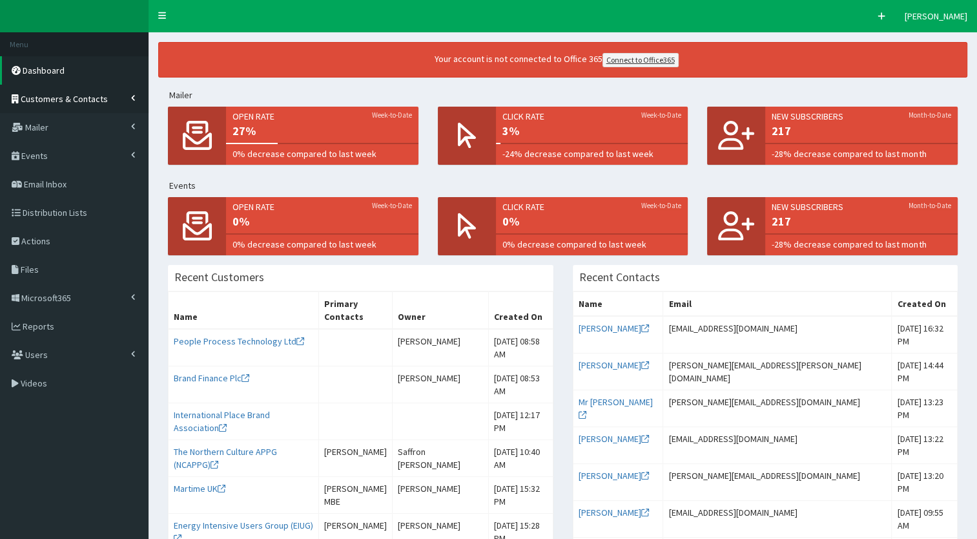
click at [127, 101] on link "Customers & Contacts" at bounding box center [74, 99] width 149 height 28
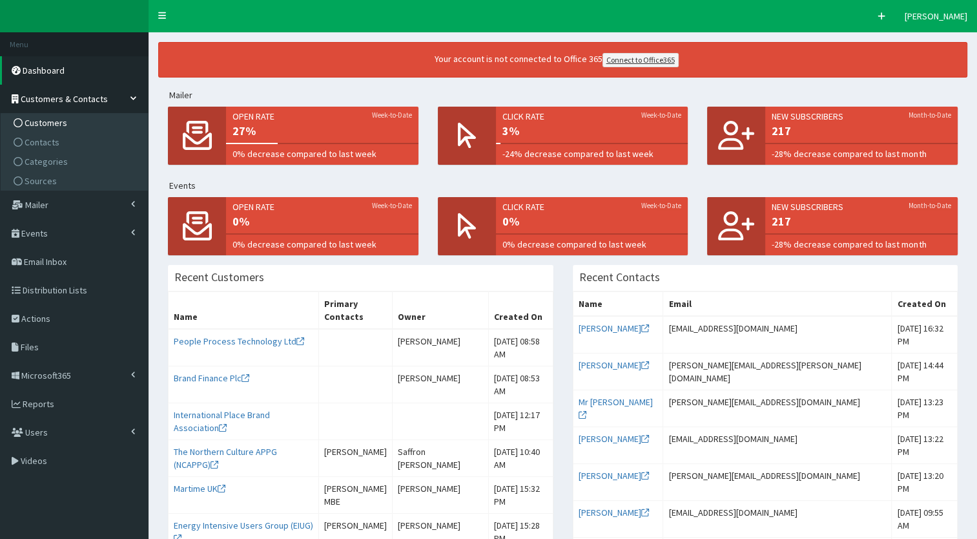
click at [45, 120] on span "Customers" at bounding box center [46, 123] width 43 height 12
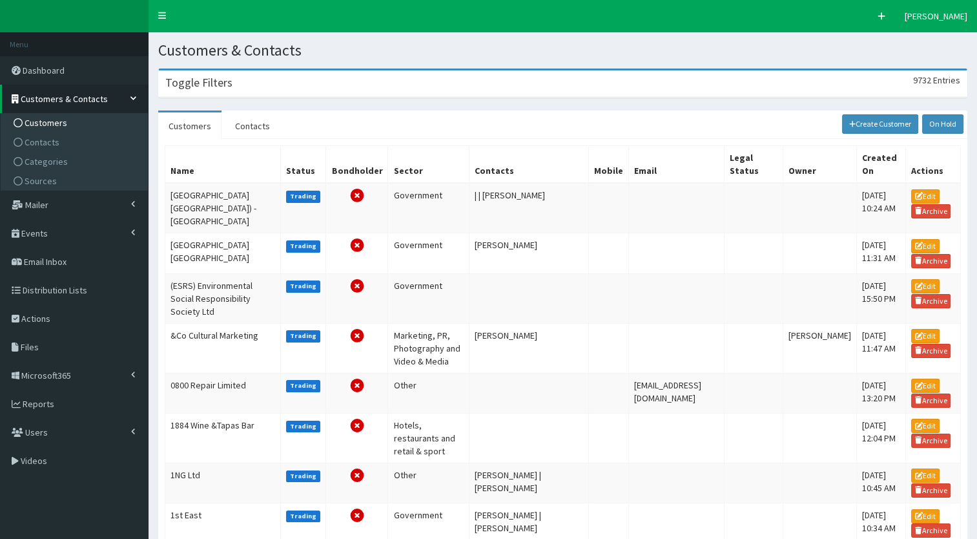
click at [219, 77] on h3 "Toggle Filters" at bounding box center [198, 83] width 67 height 12
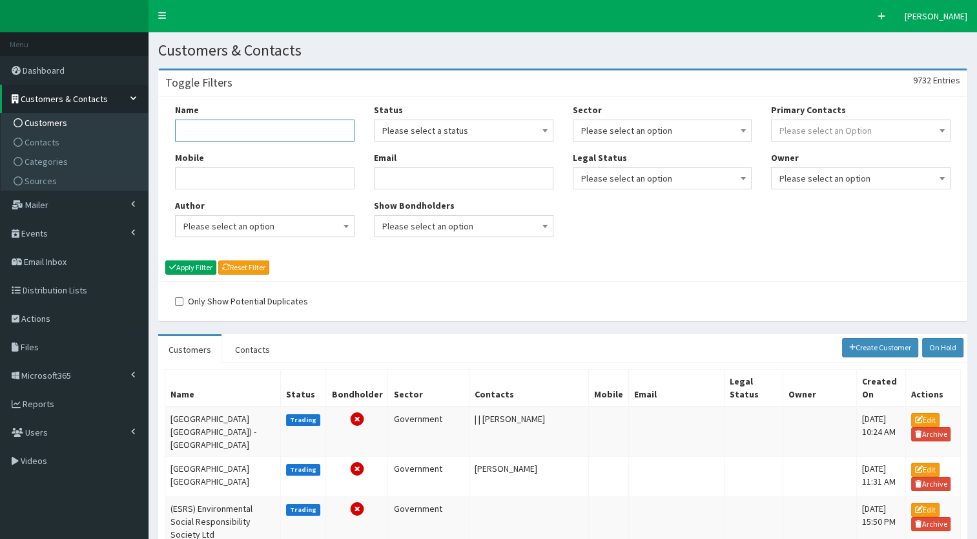
click at [230, 132] on input "Name" at bounding box center [265, 130] width 180 height 22
type input "b"
type input "r"
type input "hr"
click at [167, 260] on button "Apply Filter" at bounding box center [190, 267] width 51 height 14
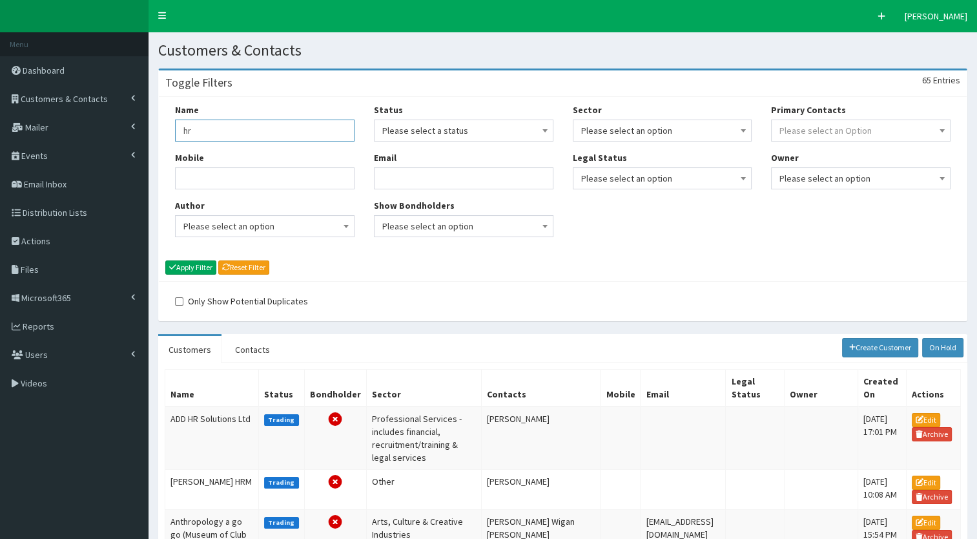
click at [196, 136] on input "hr" at bounding box center [265, 130] width 180 height 22
type input "hr"
click at [186, 270] on button "Apply Filter" at bounding box center [190, 267] width 51 height 14
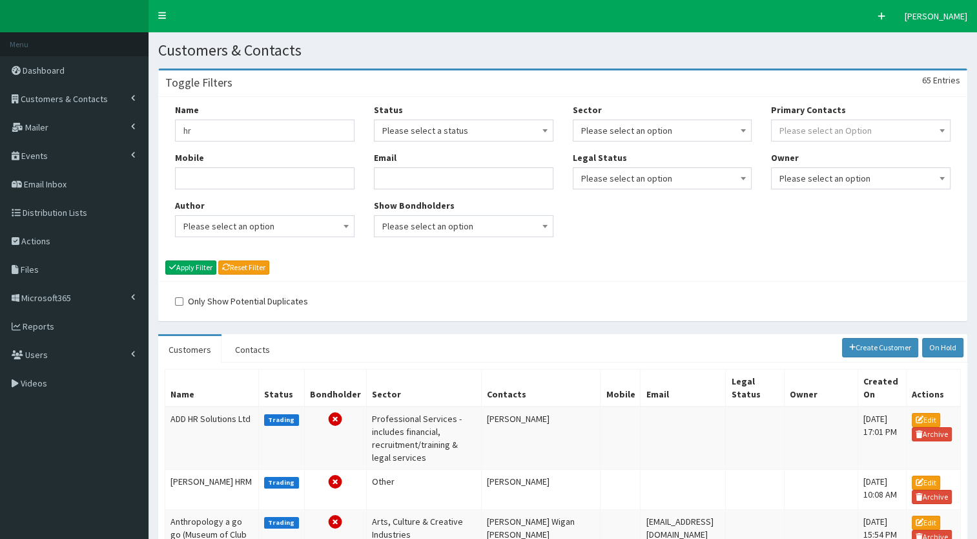
click at [194, 119] on div "Name hr" at bounding box center [265, 122] width 180 height 38
click at [194, 123] on input "hr" at bounding box center [265, 130] width 180 height 22
type input "hr"
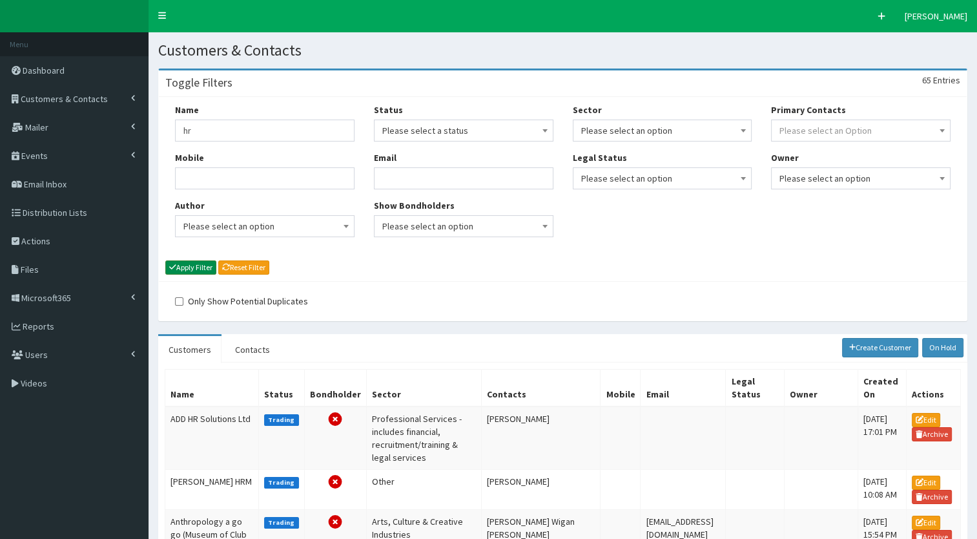
click at [180, 264] on button "Apply Filter" at bounding box center [190, 267] width 51 height 14
click at [201, 141] on input "hr" at bounding box center [265, 130] width 180 height 22
type input "b"
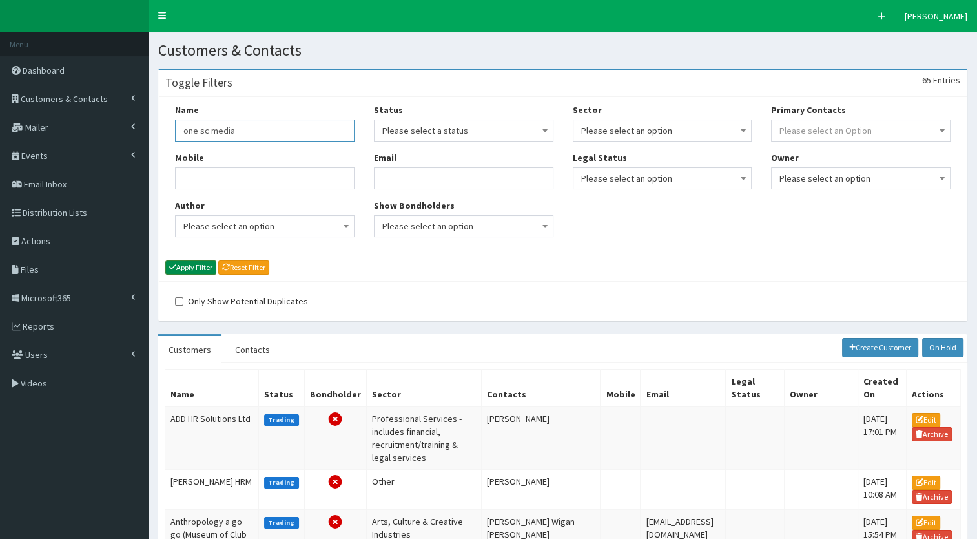
type input "one sc media"
click at [189, 268] on button "Apply Filter" at bounding box center [190, 267] width 51 height 14
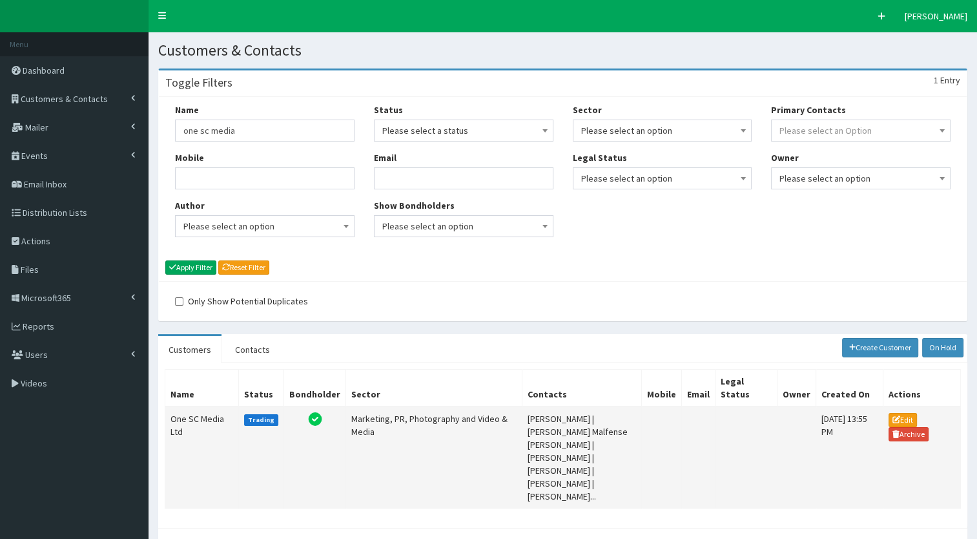
click at [207, 415] on td "One SC Media Ltd" at bounding box center [202, 457] width 74 height 102
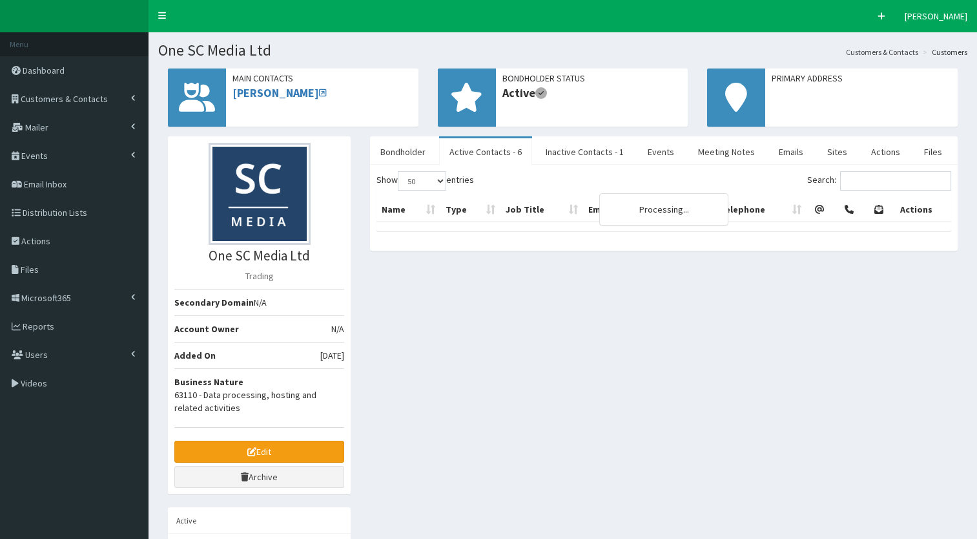
select select "50"
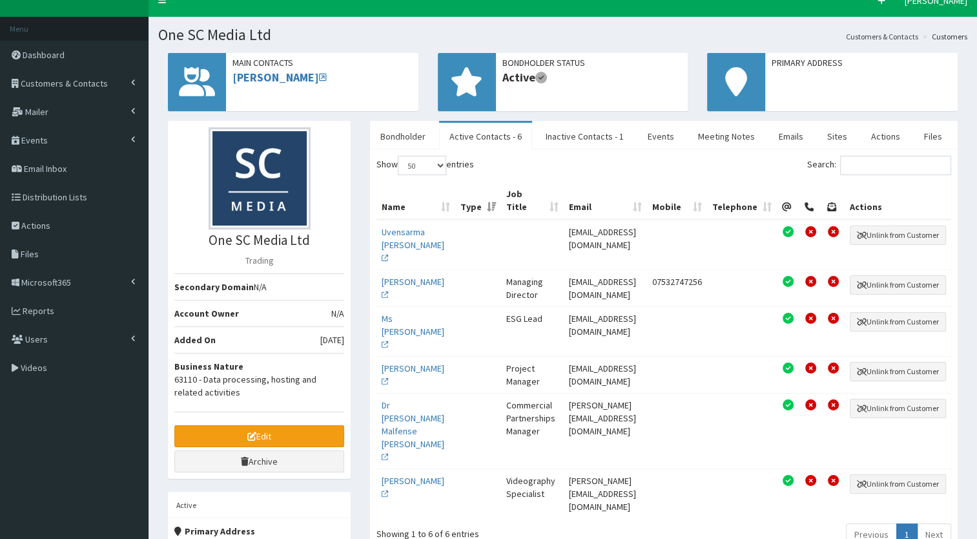
scroll to position [17, 0]
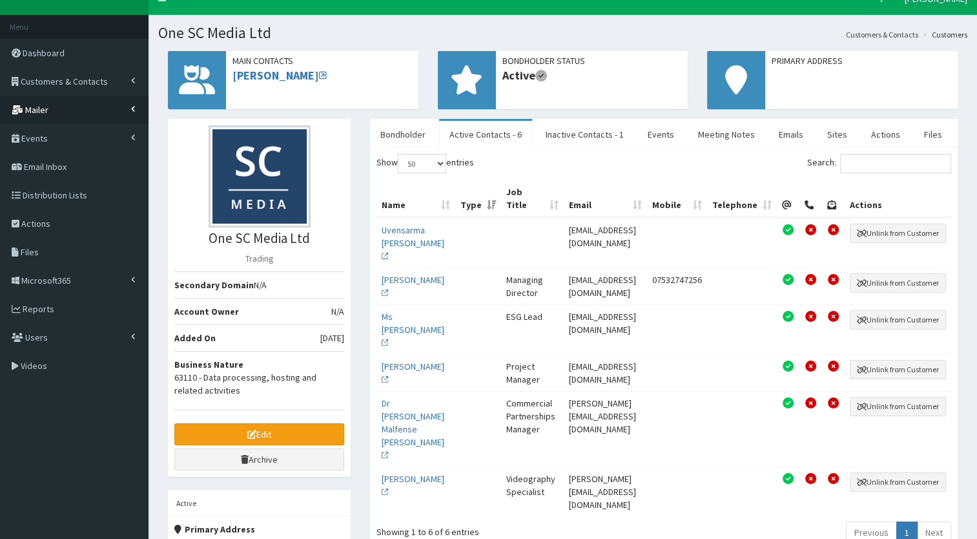
click at [137, 110] on span at bounding box center [136, 108] width 11 height 7
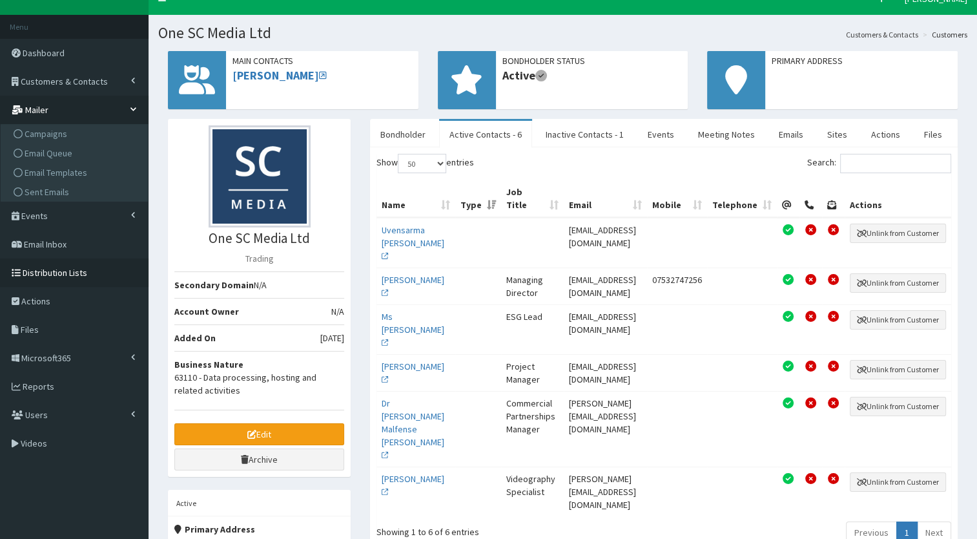
click at [105, 271] on link "Distribution Lists" at bounding box center [74, 272] width 149 height 28
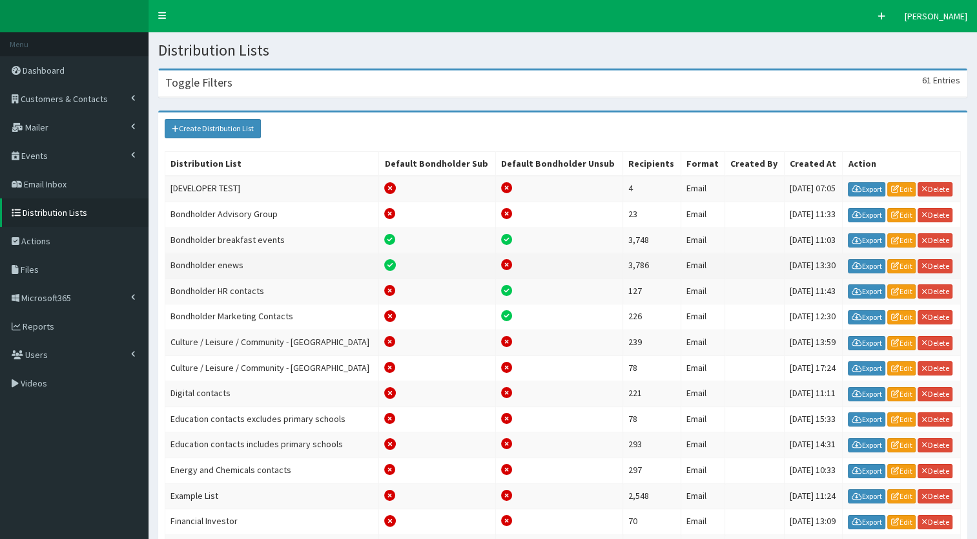
scroll to position [150, 0]
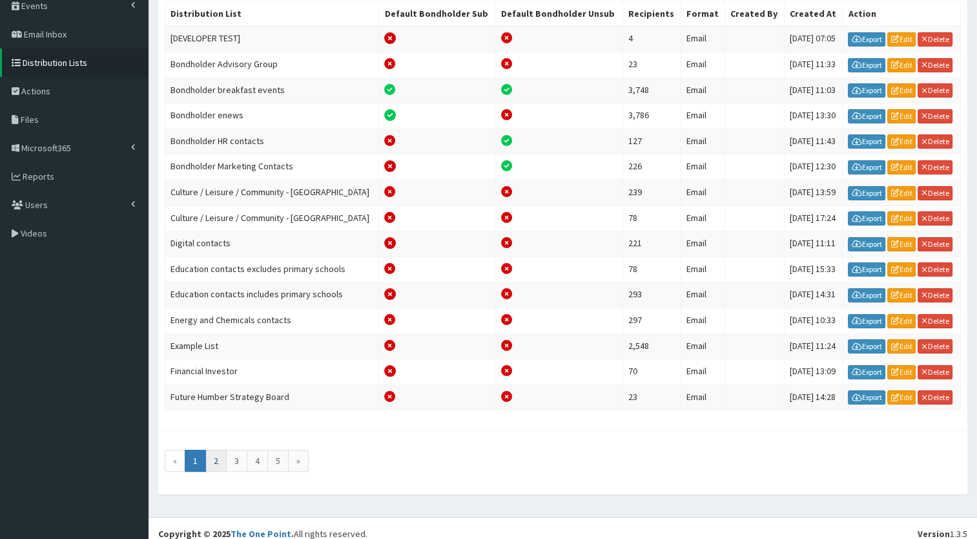
click at [213, 450] on link "2" at bounding box center [215, 461] width 21 height 22
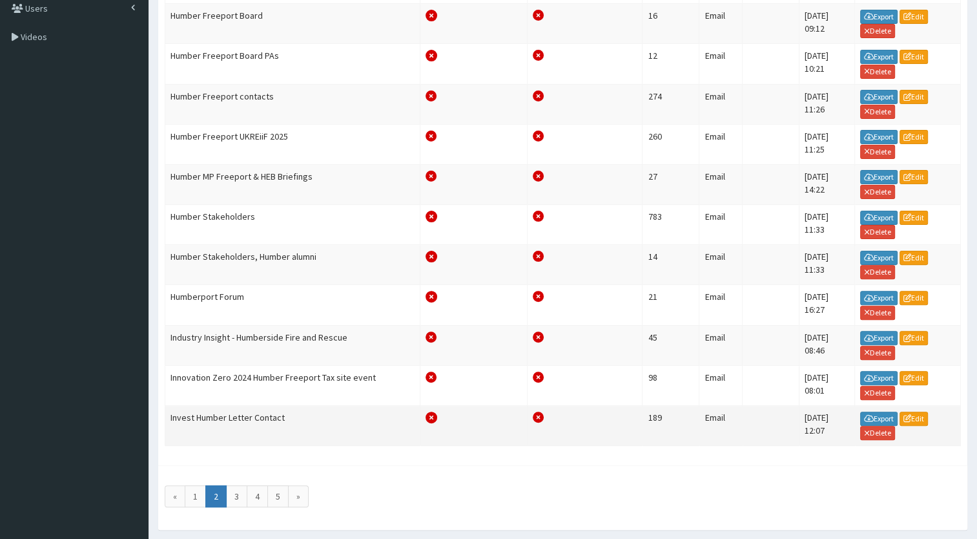
scroll to position [353, 0]
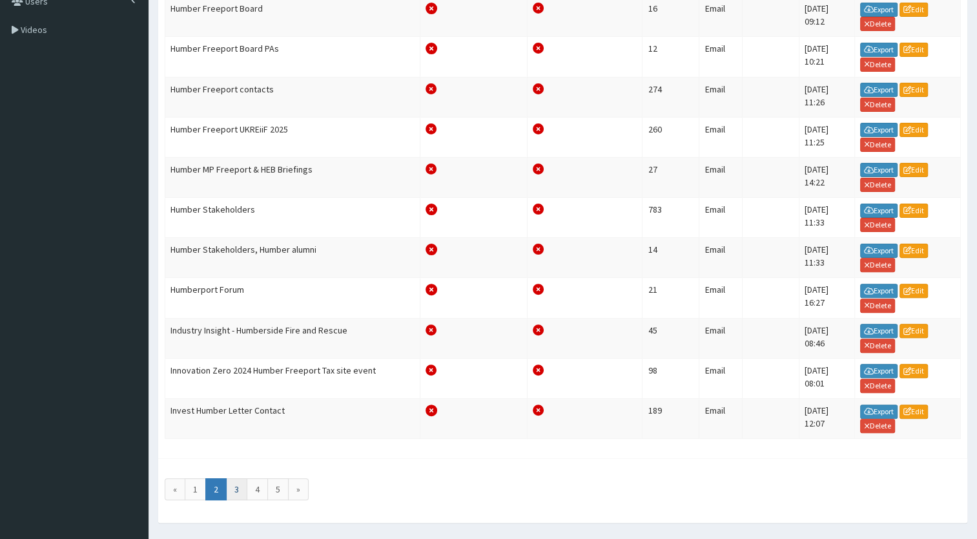
click at [236, 478] on link "3" at bounding box center [236, 489] width 21 height 22
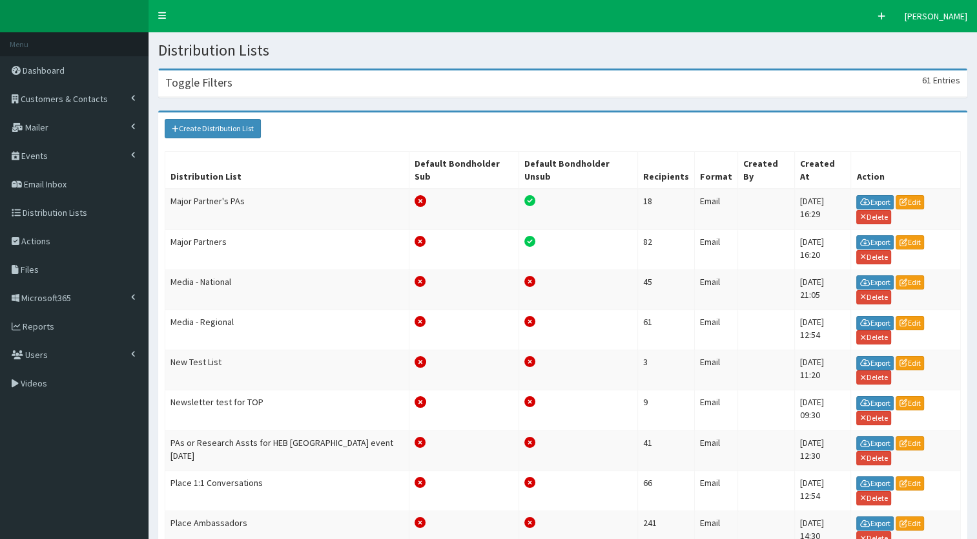
click at [186, 138] on div "Create Distribution List" at bounding box center [562, 128] width 809 height 32
click at [180, 108] on section "Toggle Filters 61 Entries Title Apply Filter Reset Filter Create Distribution L…" at bounding box center [563, 479] width 829 height 840
click at [254, 107] on section "Toggle Filters 61 Entries Title Apply Filter Reset Filter Create Distribution L…" at bounding box center [563, 479] width 829 height 840
click at [265, 88] on div "Toggle Filters 61 Entries" at bounding box center [563, 83] width 808 height 26
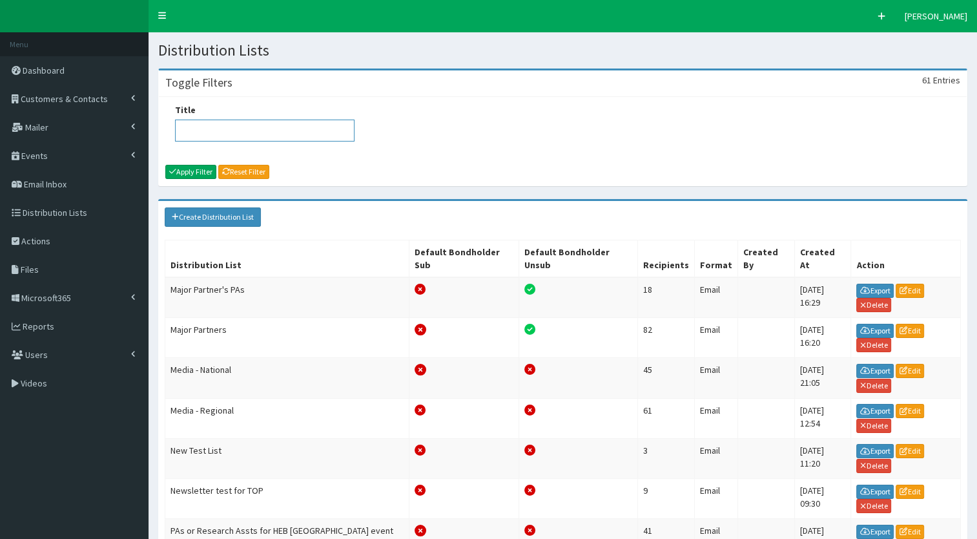
click at [243, 126] on input "Title" at bounding box center [265, 130] width 180 height 22
type input "place brand"
click at [194, 169] on button "Apply Filter" at bounding box center [190, 172] width 51 height 14
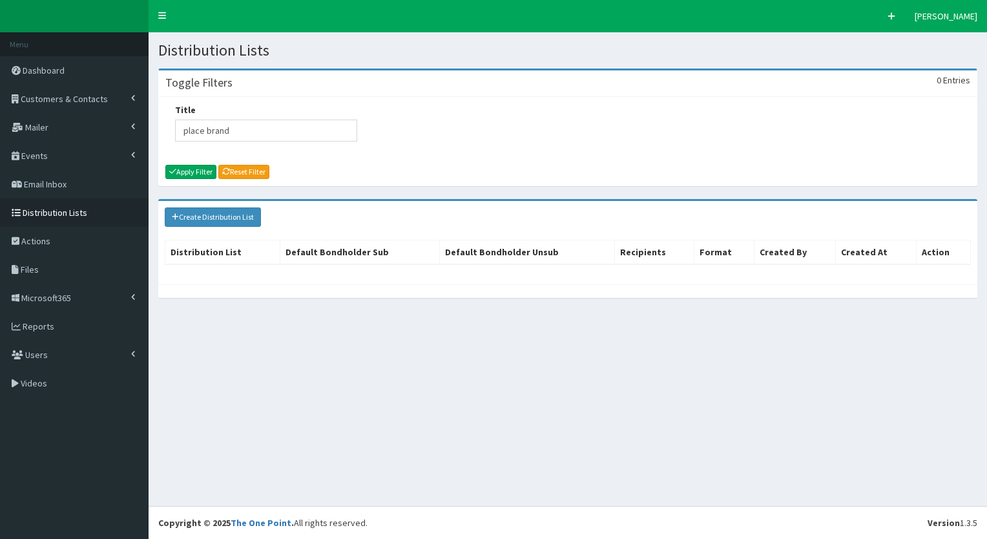
click at [89, 218] on link "Distribution Lists" at bounding box center [74, 212] width 149 height 28
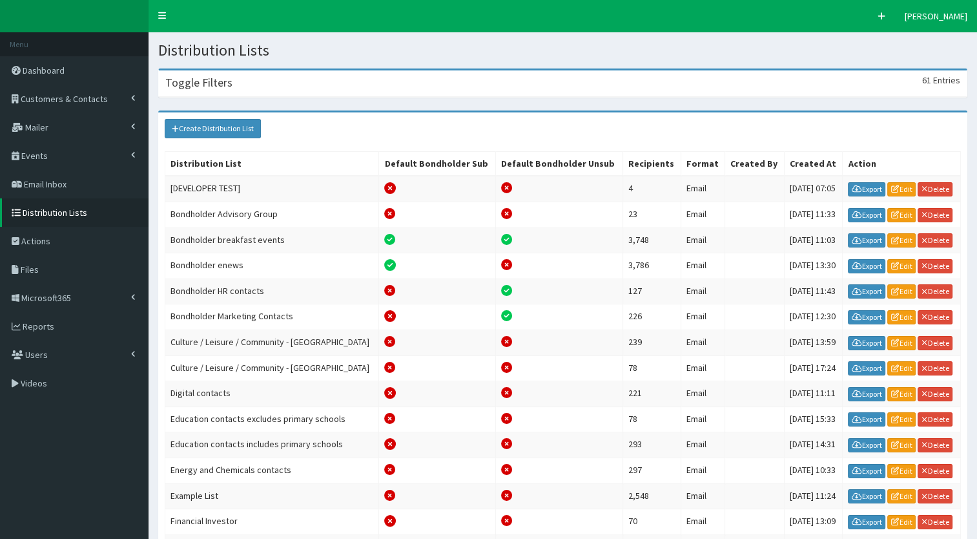
click at [222, 84] on h3 "Toggle Filters" at bounding box center [198, 83] width 67 height 12
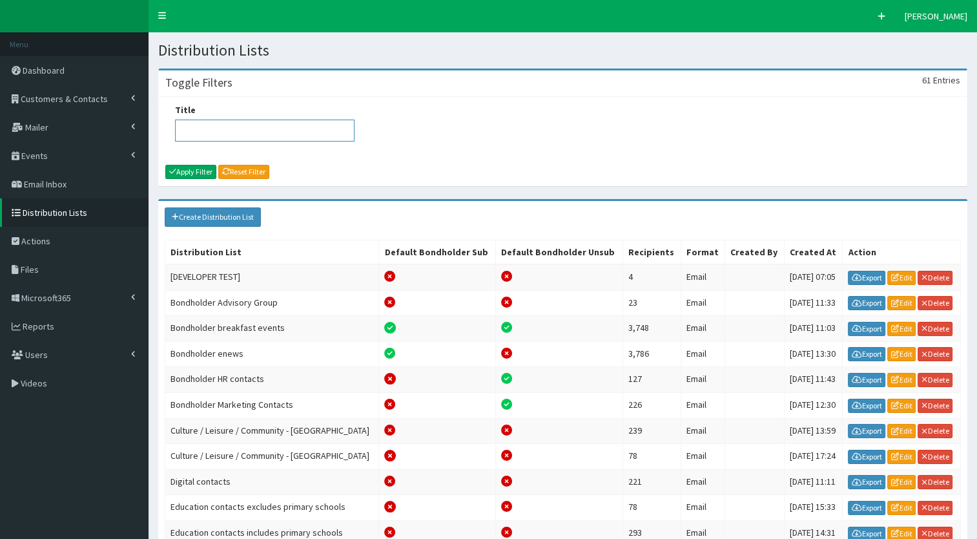
click at [191, 136] on input "Title" at bounding box center [265, 130] width 180 height 22
type input "place brand"
click at [189, 173] on button "Apply Filter" at bounding box center [190, 172] width 51 height 14
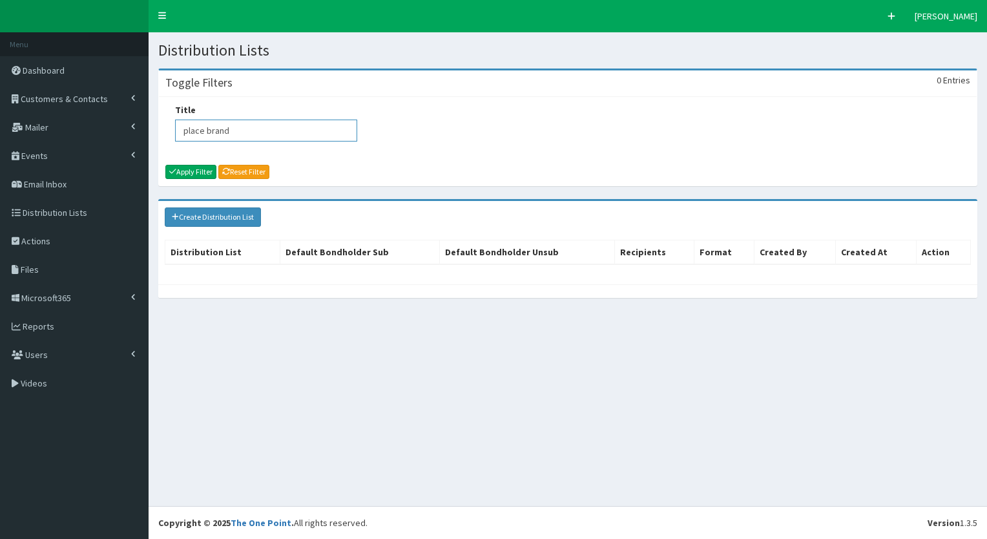
click at [210, 136] on input "place brand" at bounding box center [266, 130] width 182 height 22
type input "ambassadors"
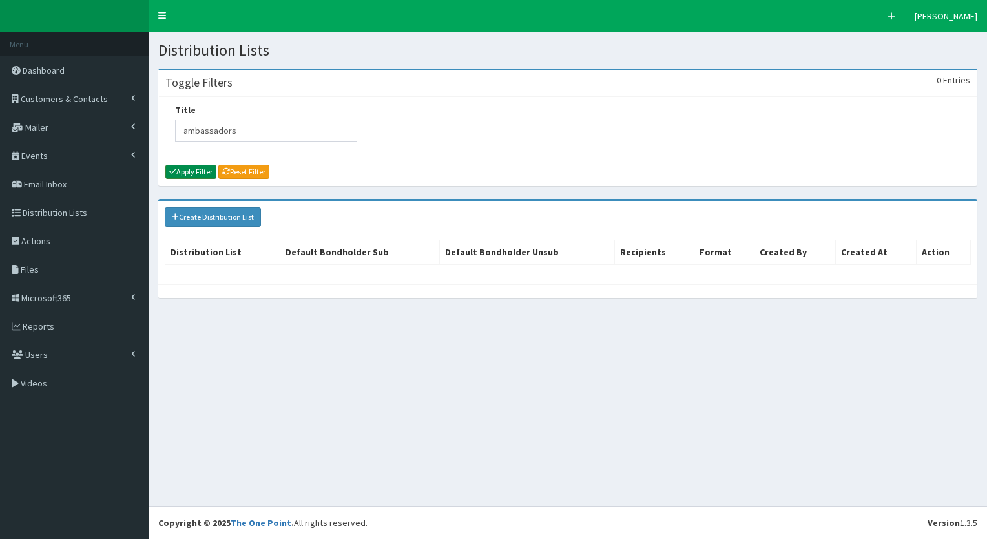
click at [198, 167] on button "Apply Filter" at bounding box center [190, 172] width 51 height 14
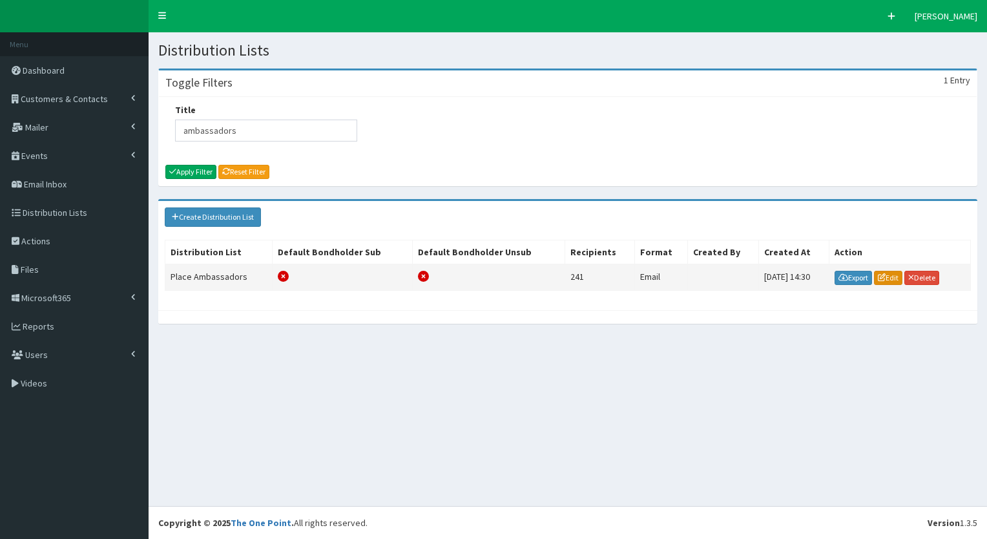
click at [875, 280] on link "Edit" at bounding box center [888, 278] width 28 height 14
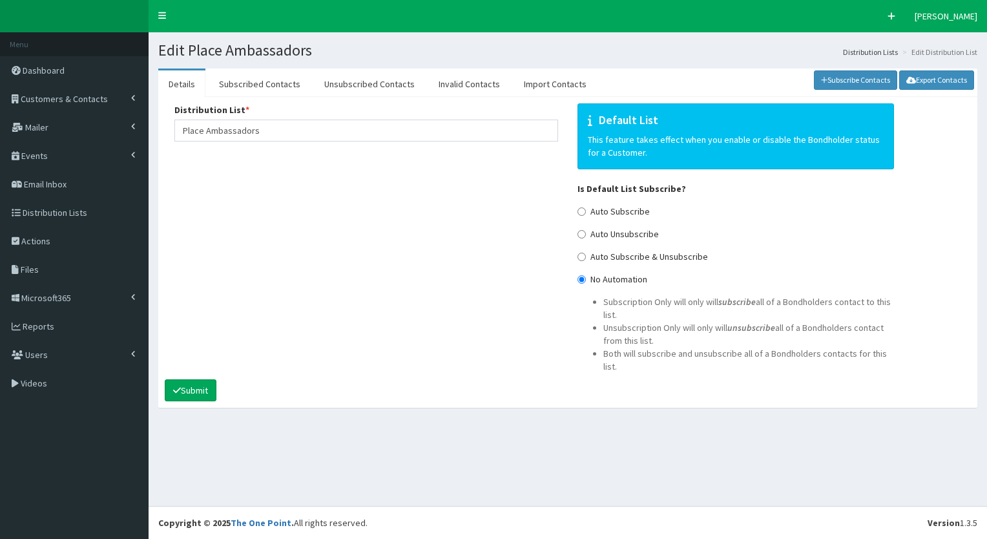
select select "50"
click at [228, 87] on link "Subscribed Contacts" at bounding box center [260, 83] width 102 height 27
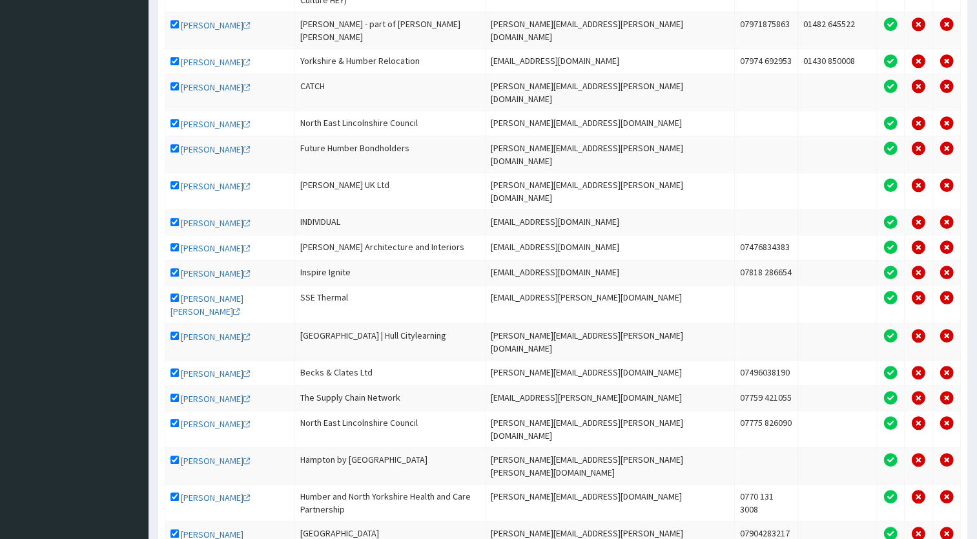
scroll to position [953, 0]
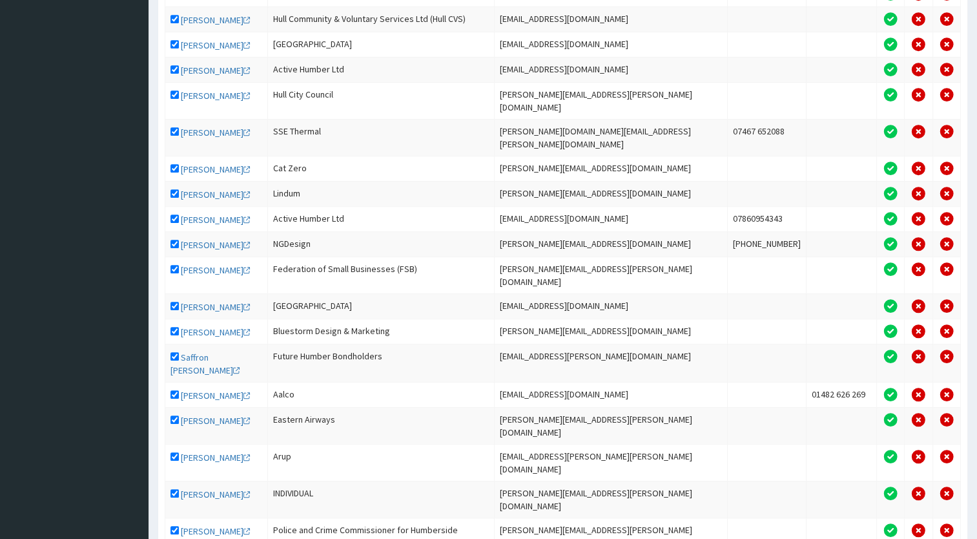
scroll to position [723, 0]
